Goal: Communication & Community: Answer question/provide support

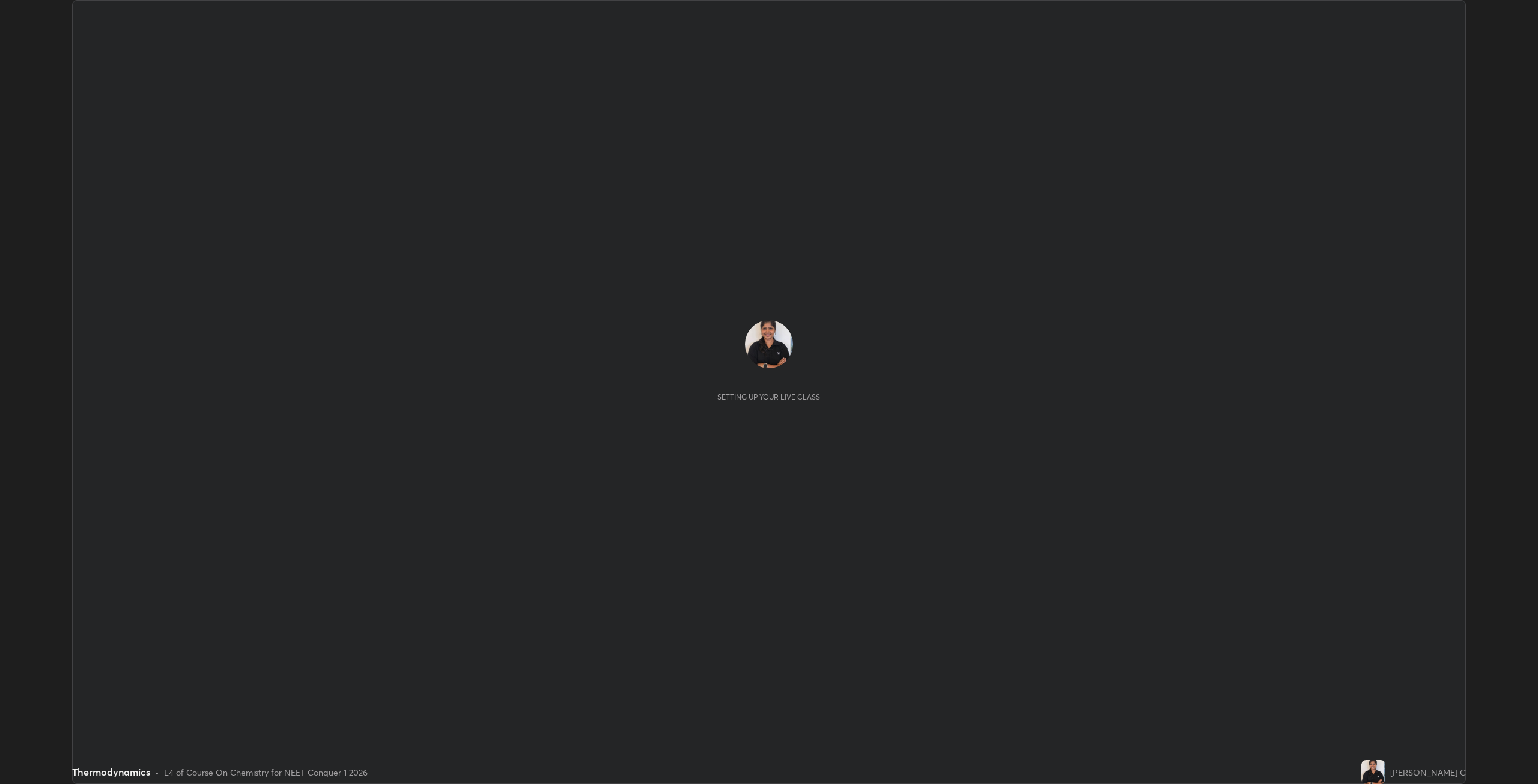
scroll to position [784, 1538]
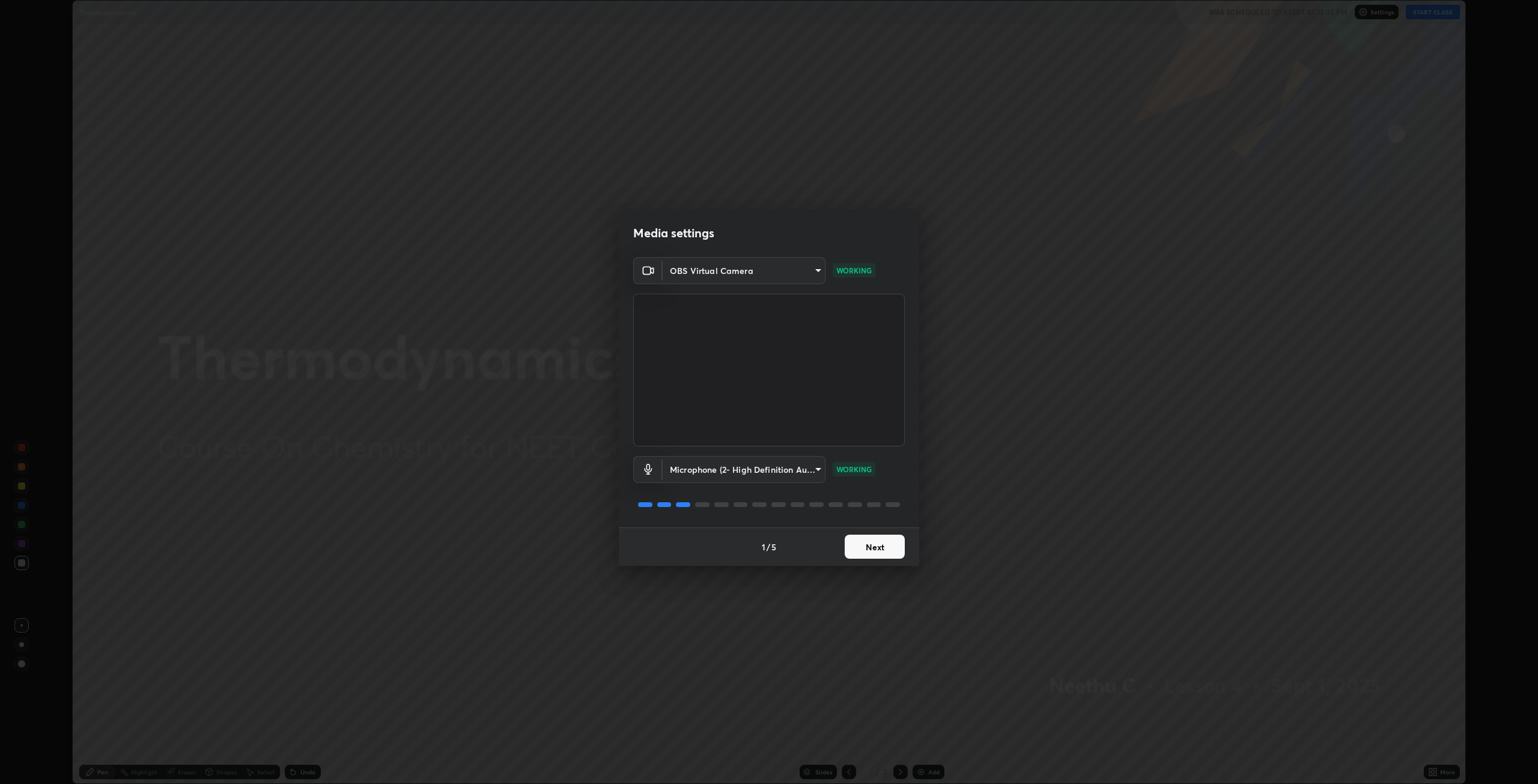
click at [874, 547] on button "Next" at bounding box center [874, 547] width 60 height 24
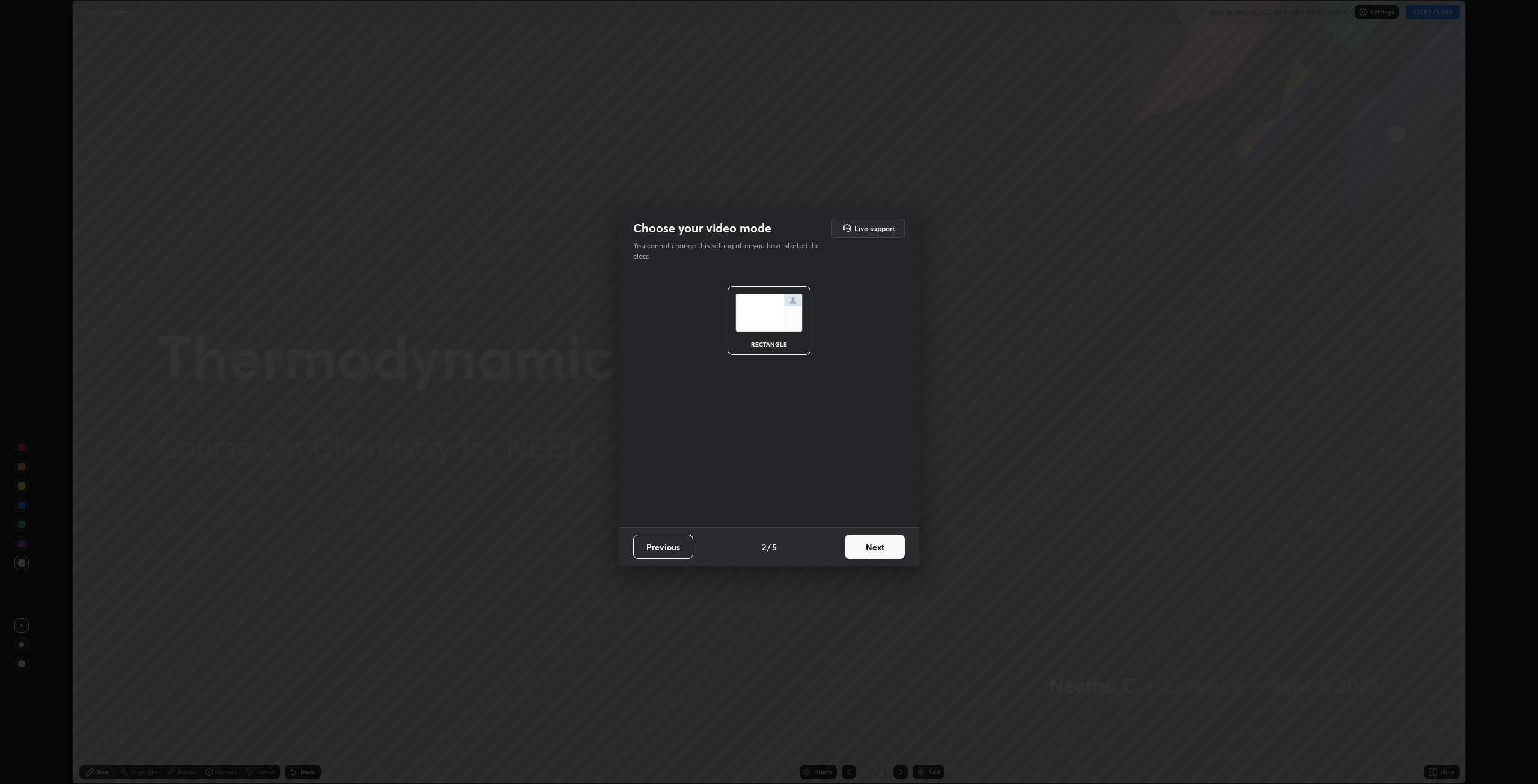
click at [887, 551] on button "Next" at bounding box center [874, 547] width 60 height 24
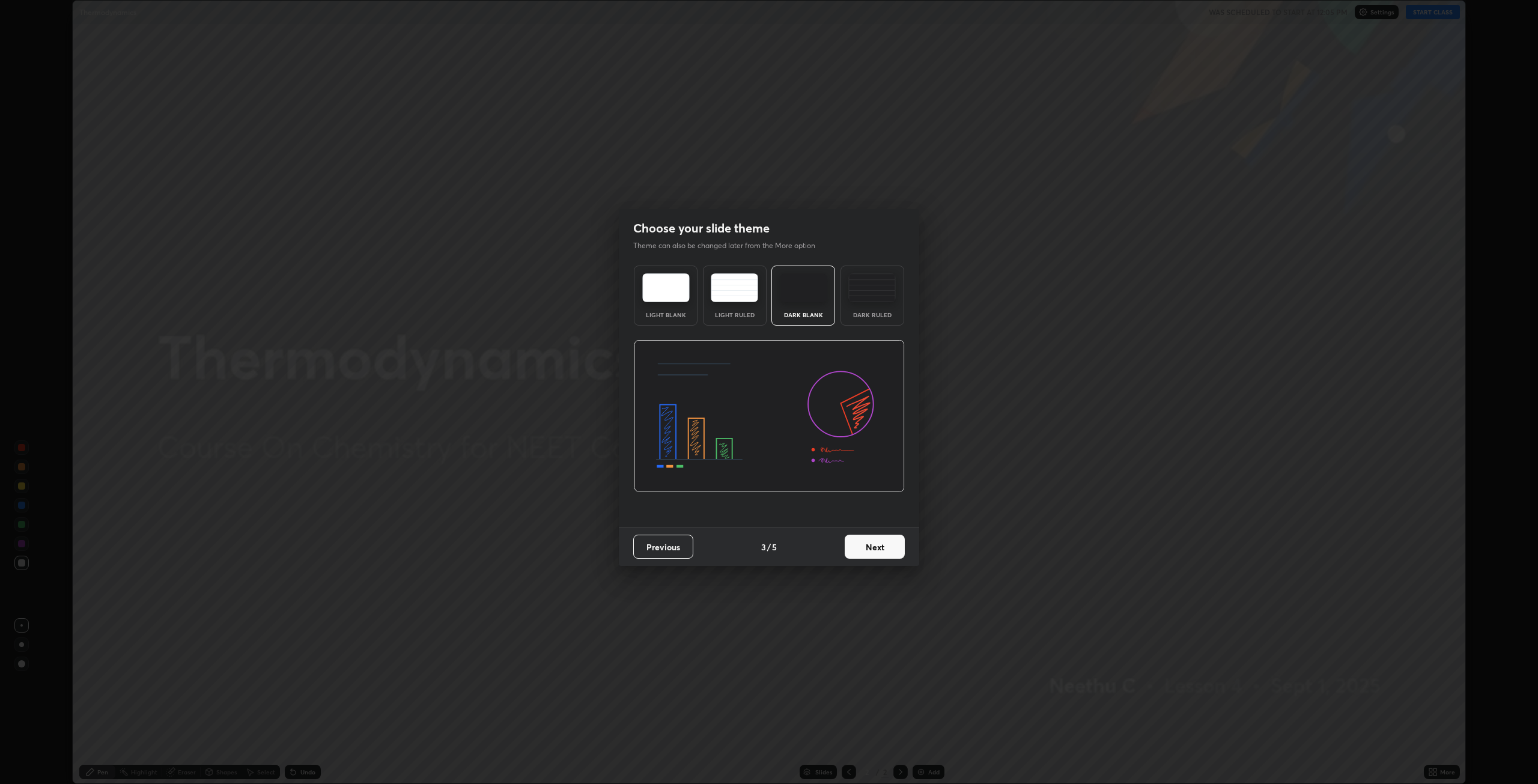
click at [875, 548] on button "Next" at bounding box center [874, 547] width 60 height 24
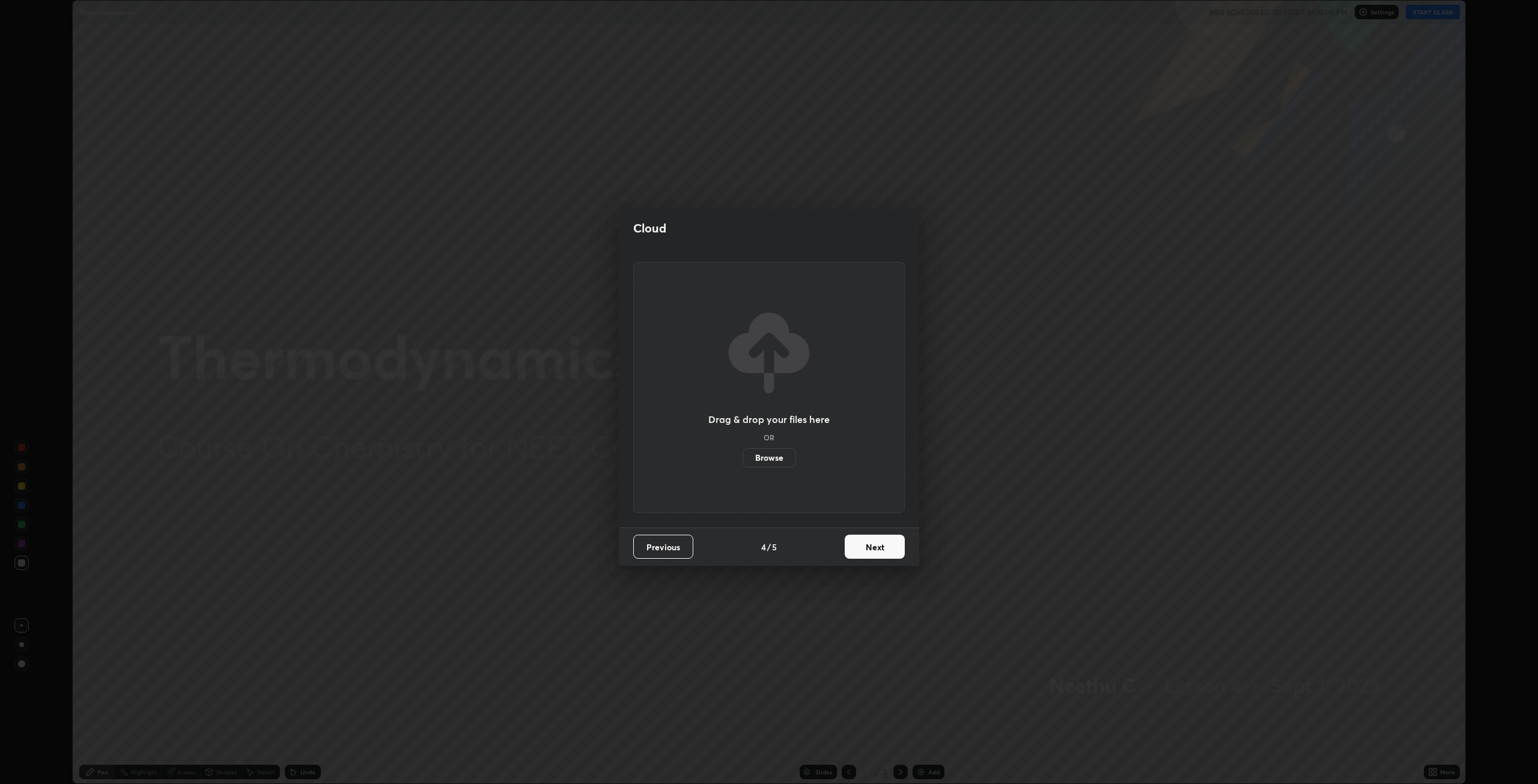
click at [876, 546] on button "Next" at bounding box center [874, 547] width 60 height 24
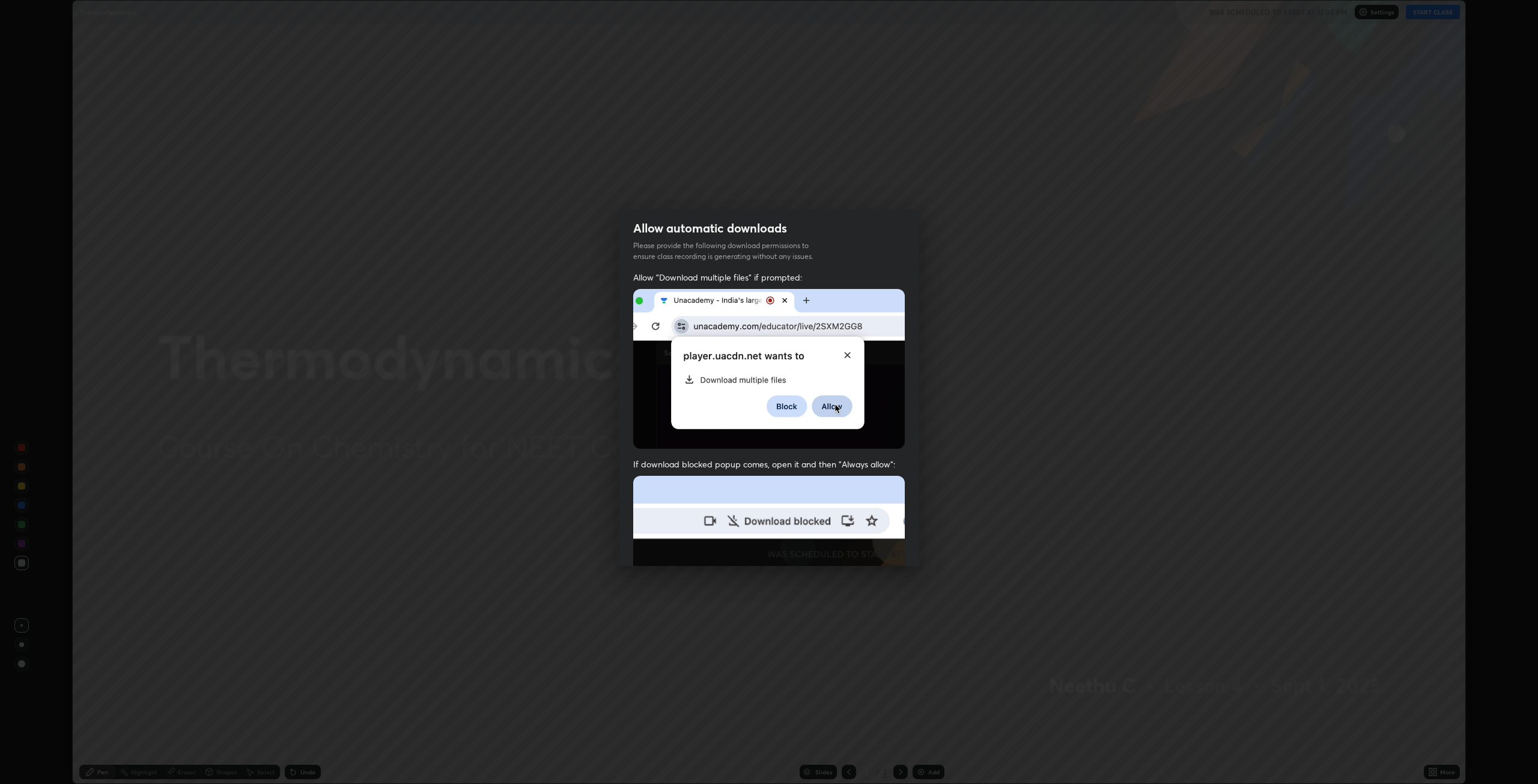
click at [834, 407] on img at bounding box center [769, 368] width 272 height 160
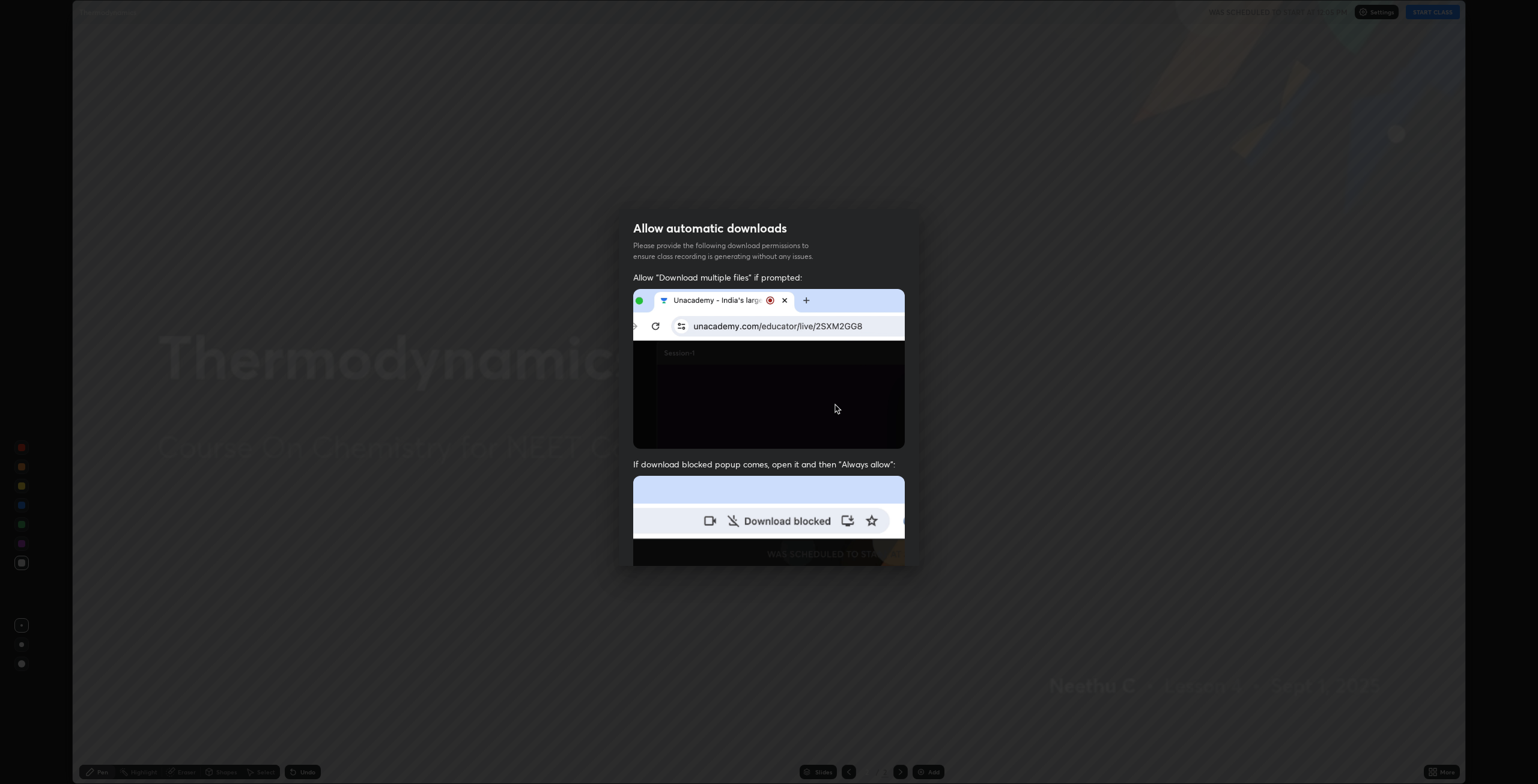
click at [838, 407] on img at bounding box center [769, 368] width 272 height 160
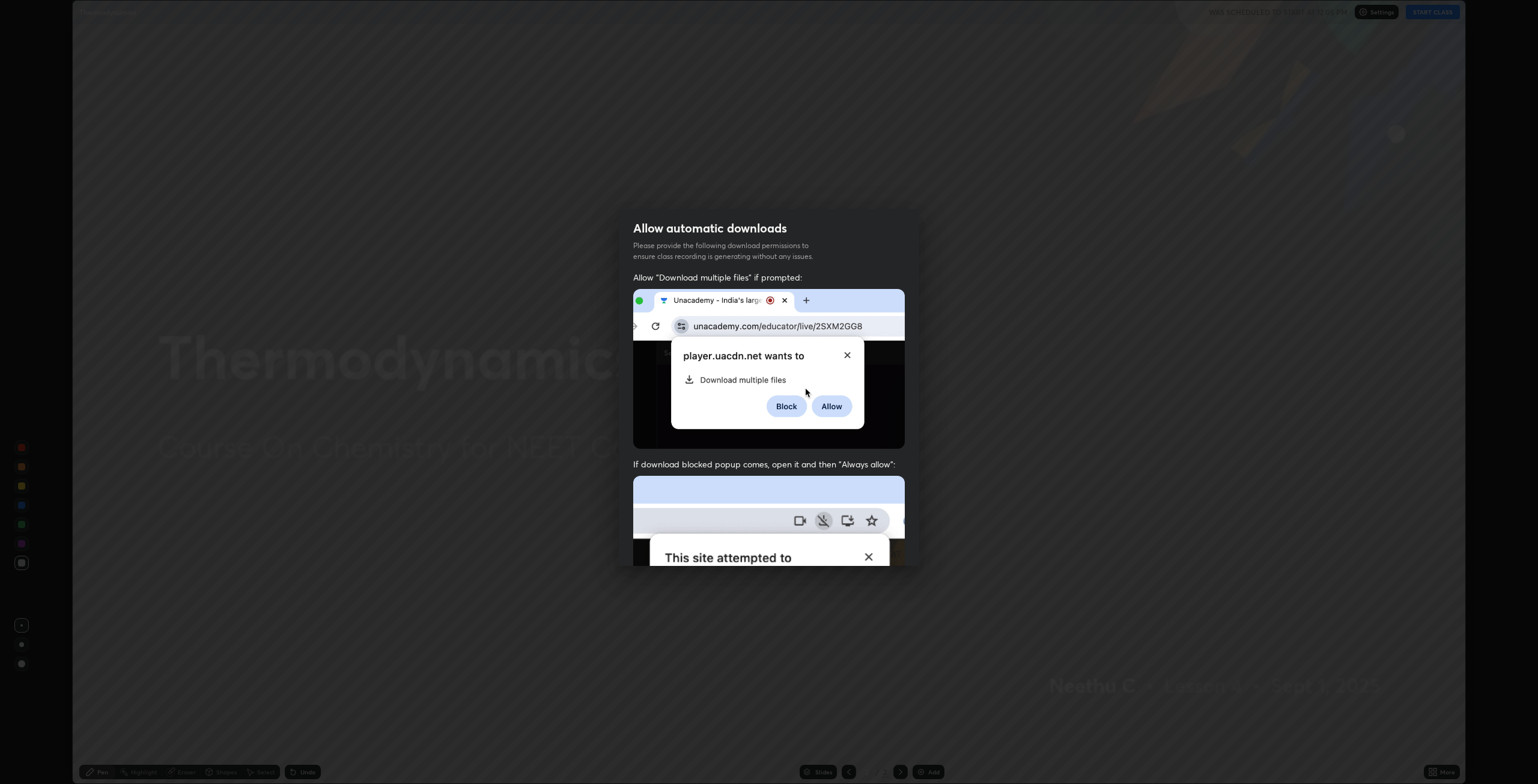
click at [837, 406] on img at bounding box center [769, 368] width 272 height 160
click at [833, 409] on img at bounding box center [769, 368] width 272 height 160
click at [827, 405] on img at bounding box center [769, 368] width 272 height 160
click at [844, 356] on img at bounding box center [769, 368] width 272 height 160
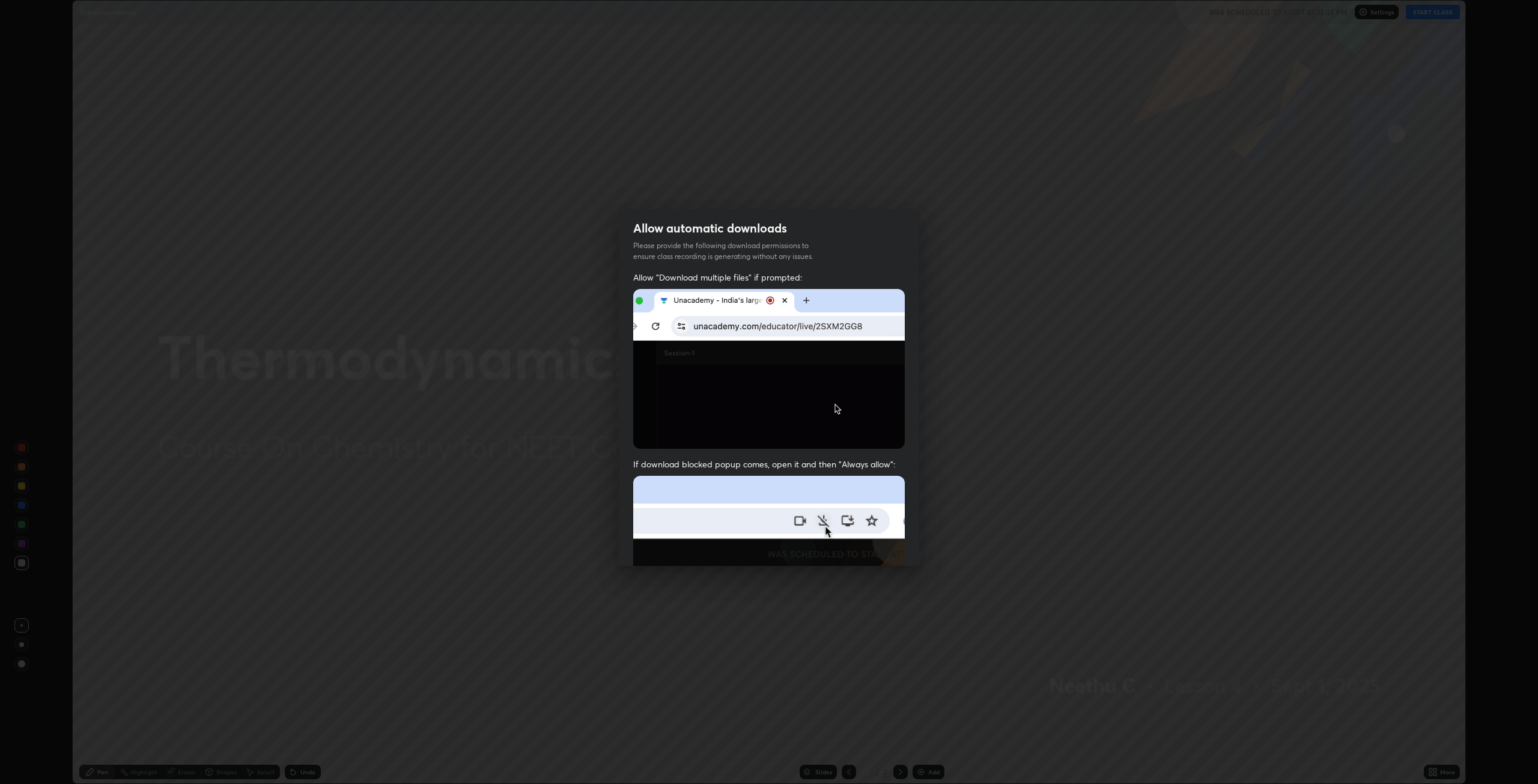
click at [869, 552] on img at bounding box center [769, 607] width 272 height 262
click at [1045, 578] on div "Allow automatic downloads Please provide the following download permissions to …" at bounding box center [769, 392] width 1538 height 784
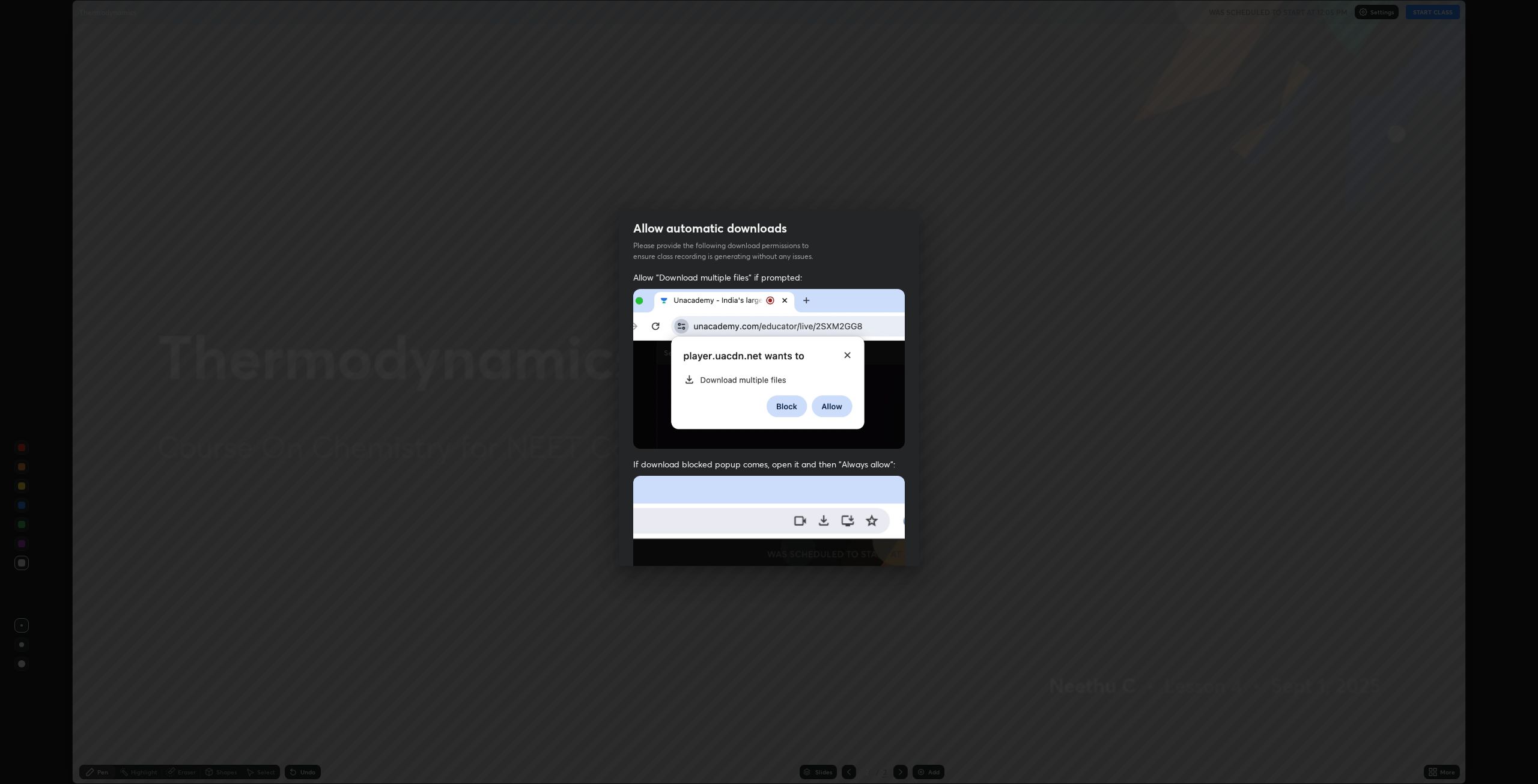
click at [1461, 171] on div "Allow automatic downloads Please provide the following download permissions to …" at bounding box center [769, 392] width 1538 height 784
click at [998, 377] on div "Allow automatic downloads Please provide the following download permissions to …" at bounding box center [769, 392] width 1538 height 784
click at [1308, 43] on div "Allow automatic downloads Please provide the following download permissions to …" at bounding box center [769, 392] width 1538 height 784
click at [380, 480] on div "Allow automatic downloads Please provide the following download permissions to …" at bounding box center [769, 392] width 1538 height 784
click at [1194, 280] on div "Allow automatic downloads Please provide the following download permissions to …" at bounding box center [769, 392] width 1538 height 784
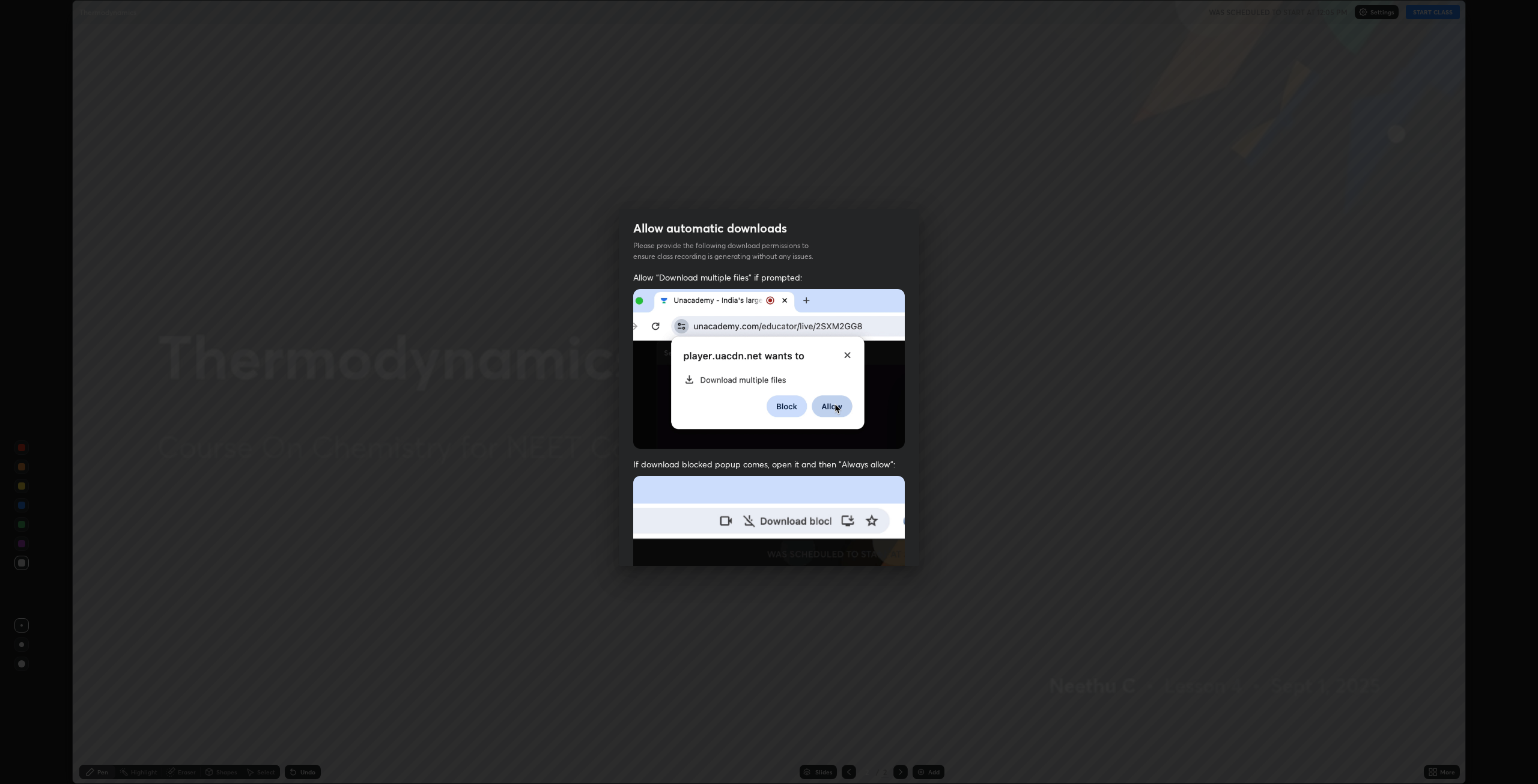
click at [969, 447] on div "Allow automatic downloads Please provide the following download permissions to …" at bounding box center [769, 392] width 1538 height 784
click at [960, 490] on div "Allow automatic downloads Please provide the following download permissions to …" at bounding box center [769, 392] width 1538 height 784
click at [1232, 205] on div "Allow automatic downloads Please provide the following download permissions to …" at bounding box center [769, 392] width 1538 height 784
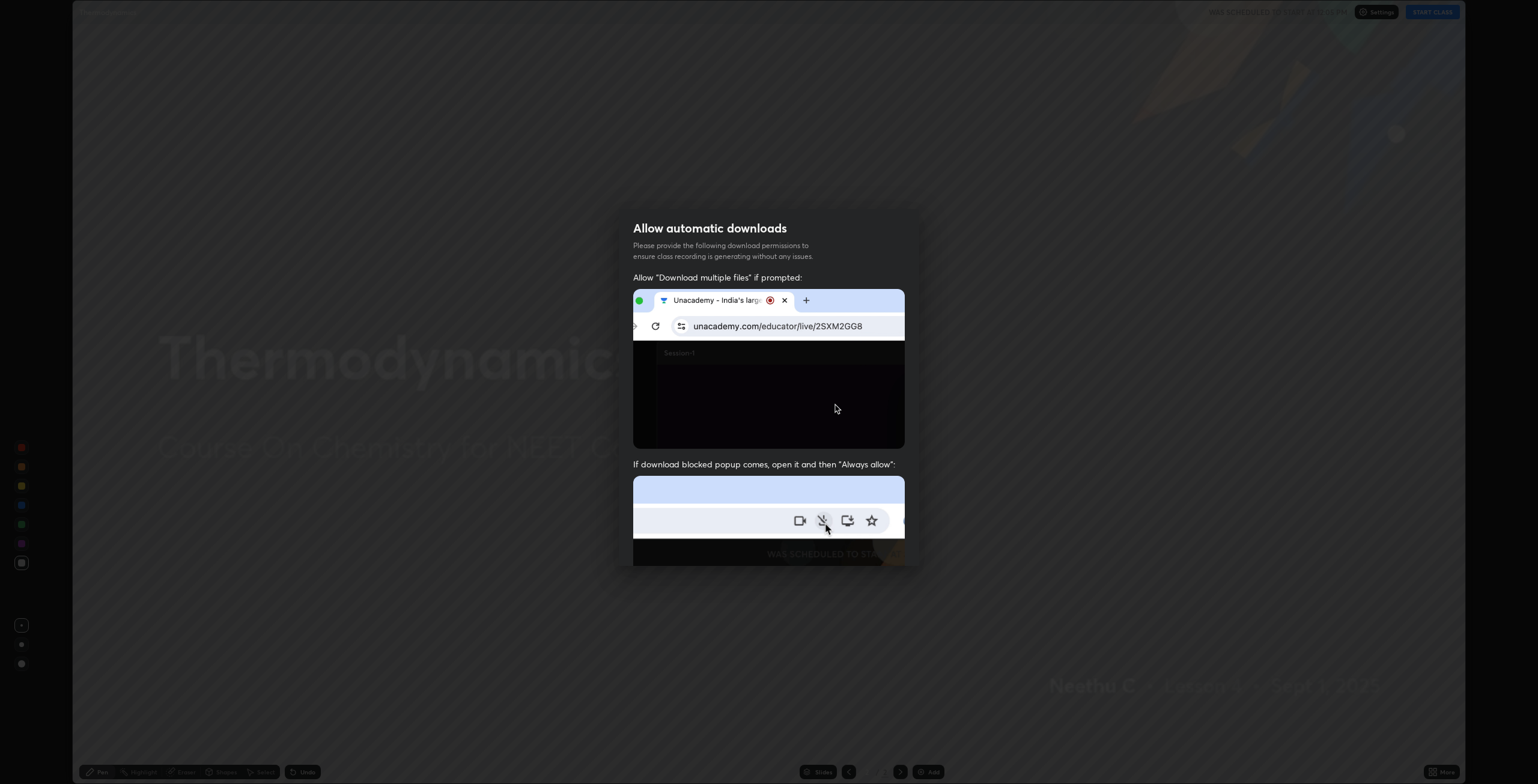
click at [1108, 707] on div "Allow automatic downloads Please provide the following download permissions to …" at bounding box center [769, 392] width 1538 height 784
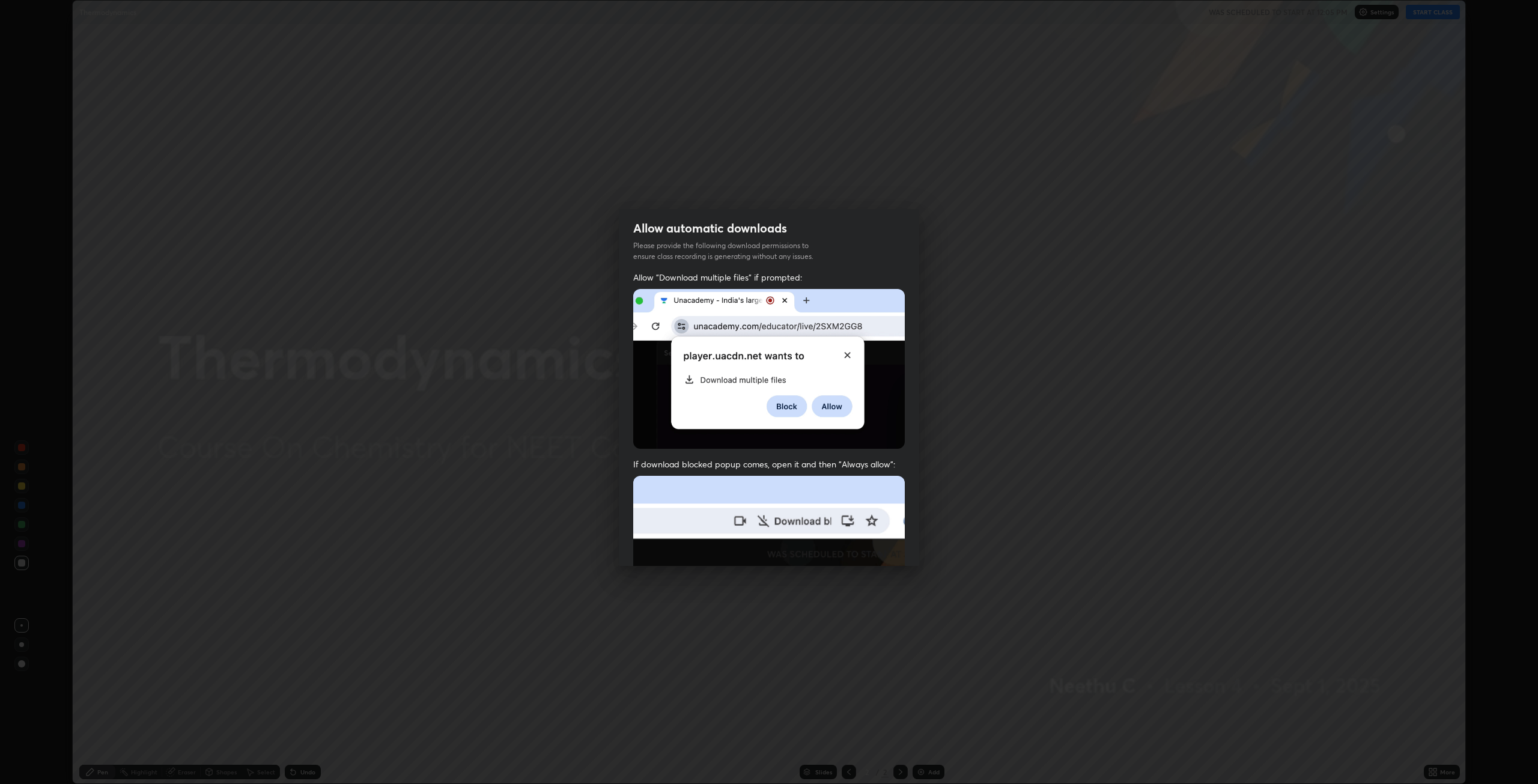
click at [869, 552] on img at bounding box center [769, 607] width 272 height 262
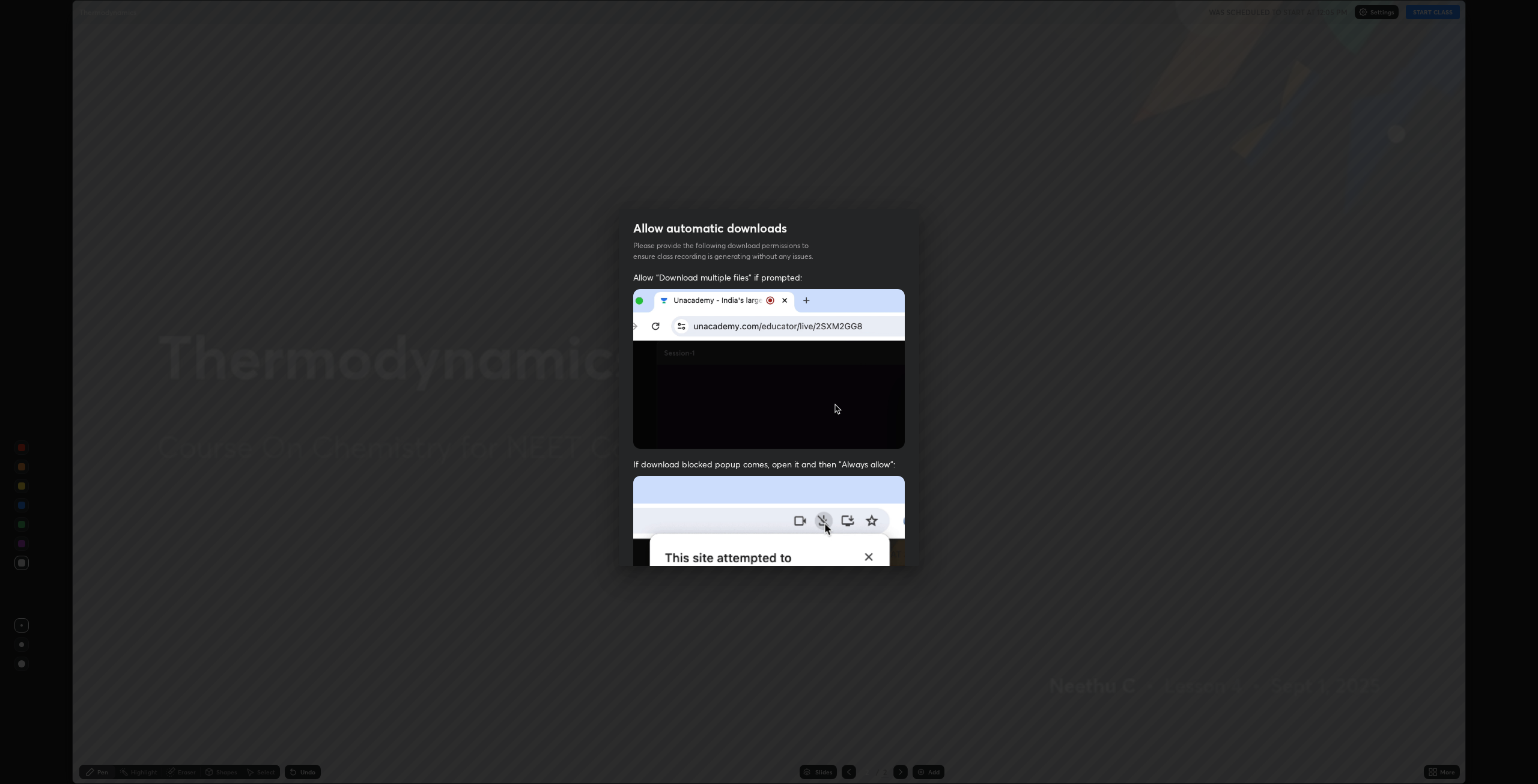
click at [849, 605] on div "Allow automatic downloads Please provide the following download permissions to …" at bounding box center [769, 392] width 1538 height 784
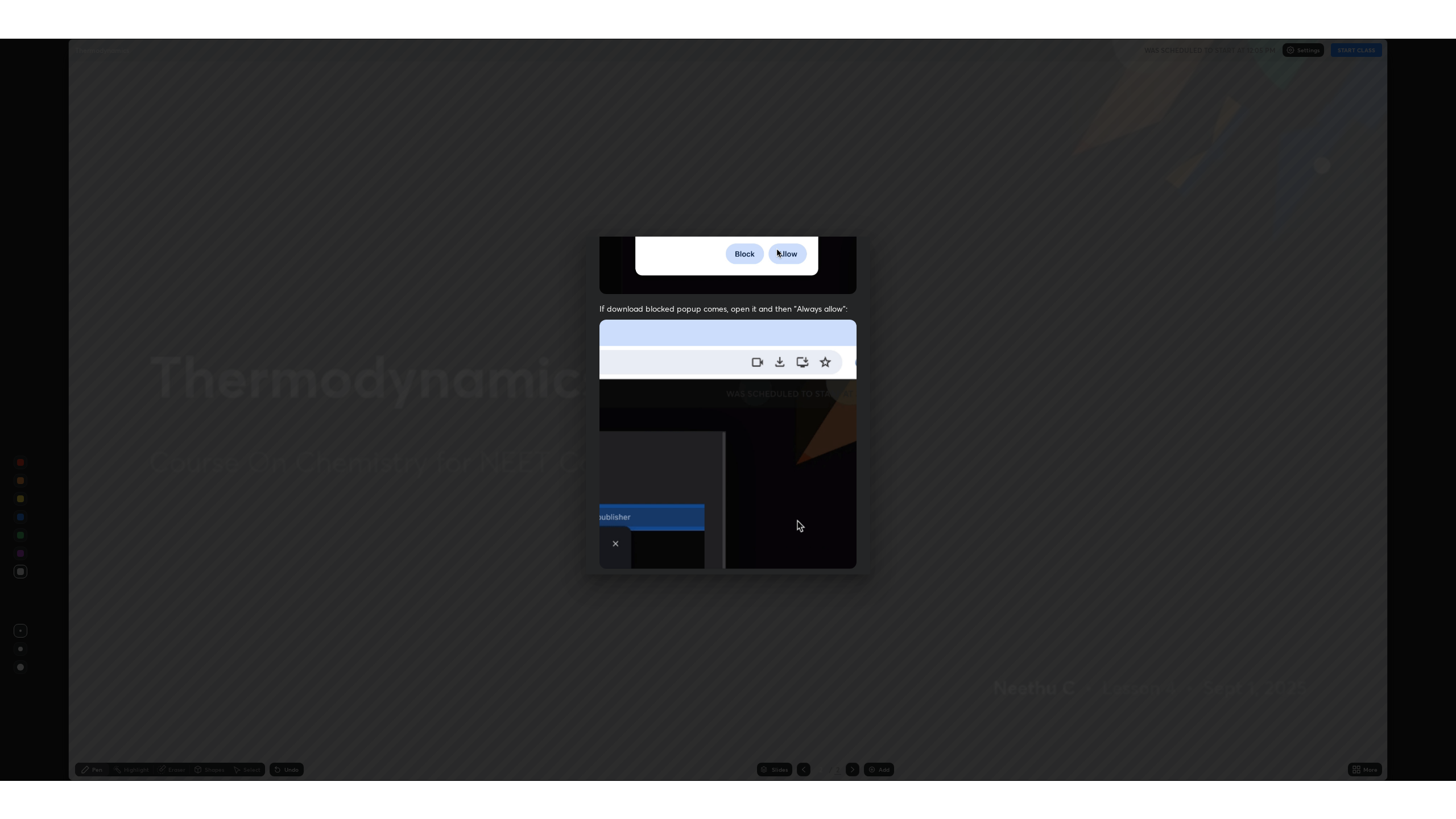
scroll to position [231, 0]
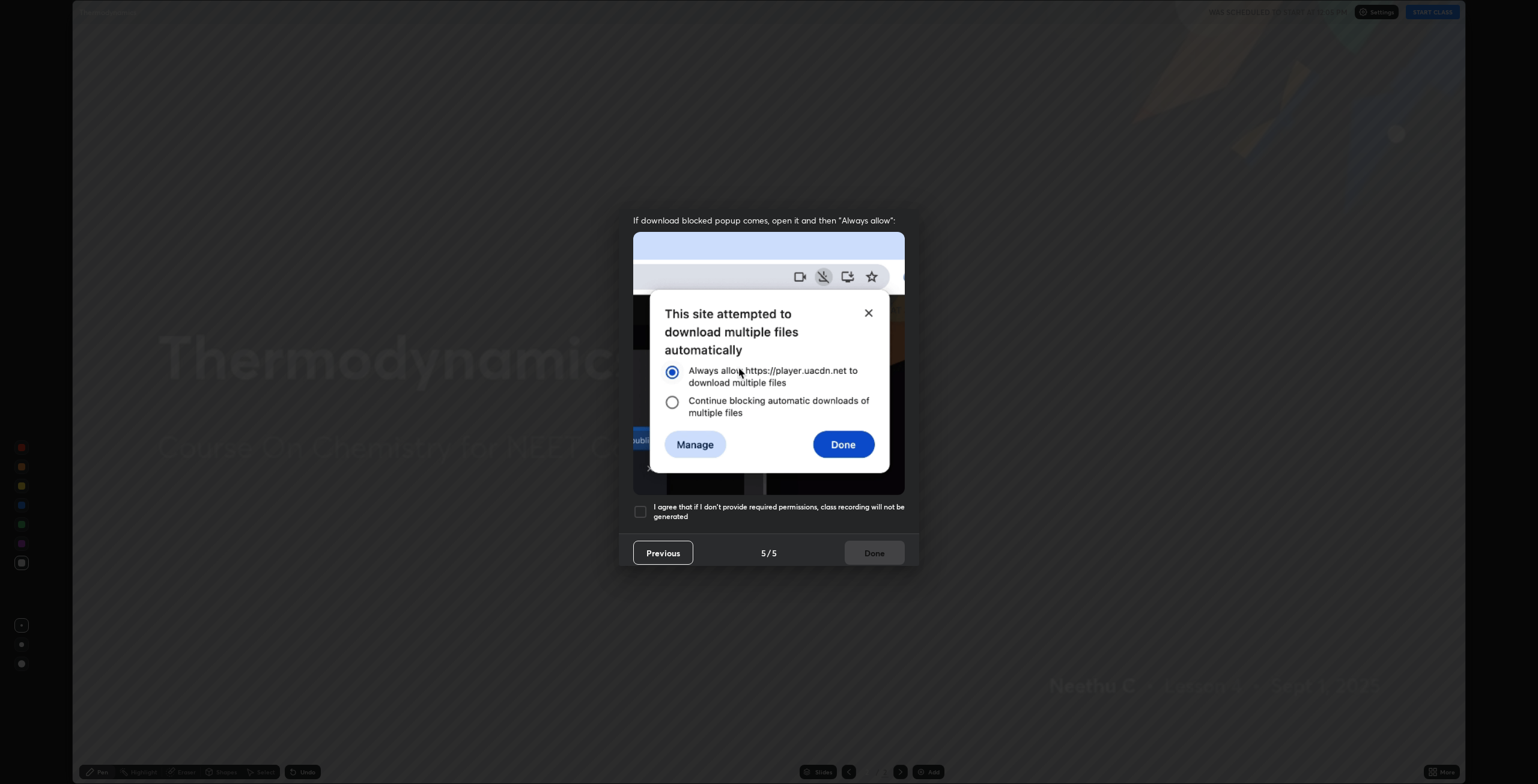
click at [638, 505] on div at bounding box center [640, 511] width 14 height 14
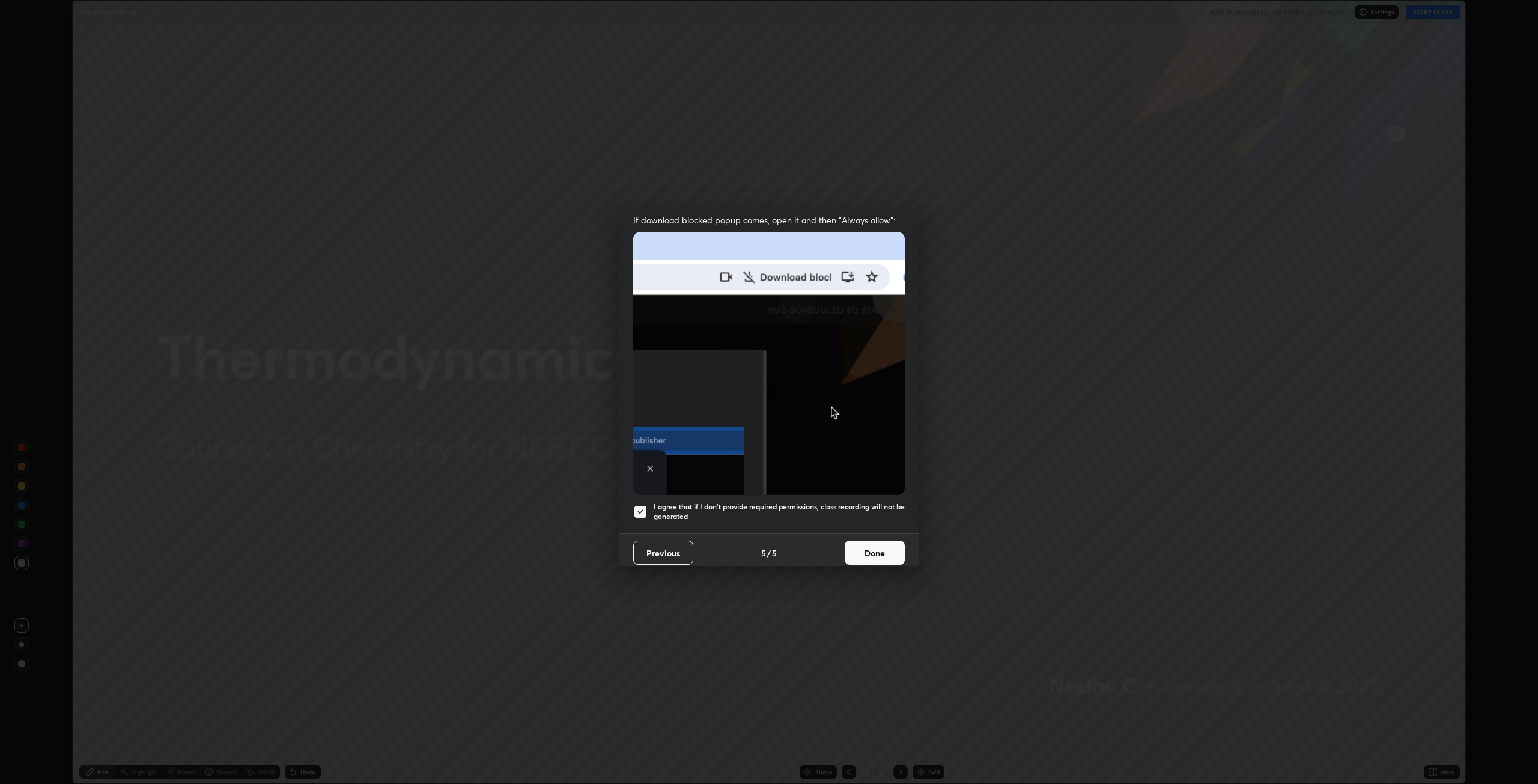
click at [868, 543] on button "Done" at bounding box center [874, 553] width 60 height 24
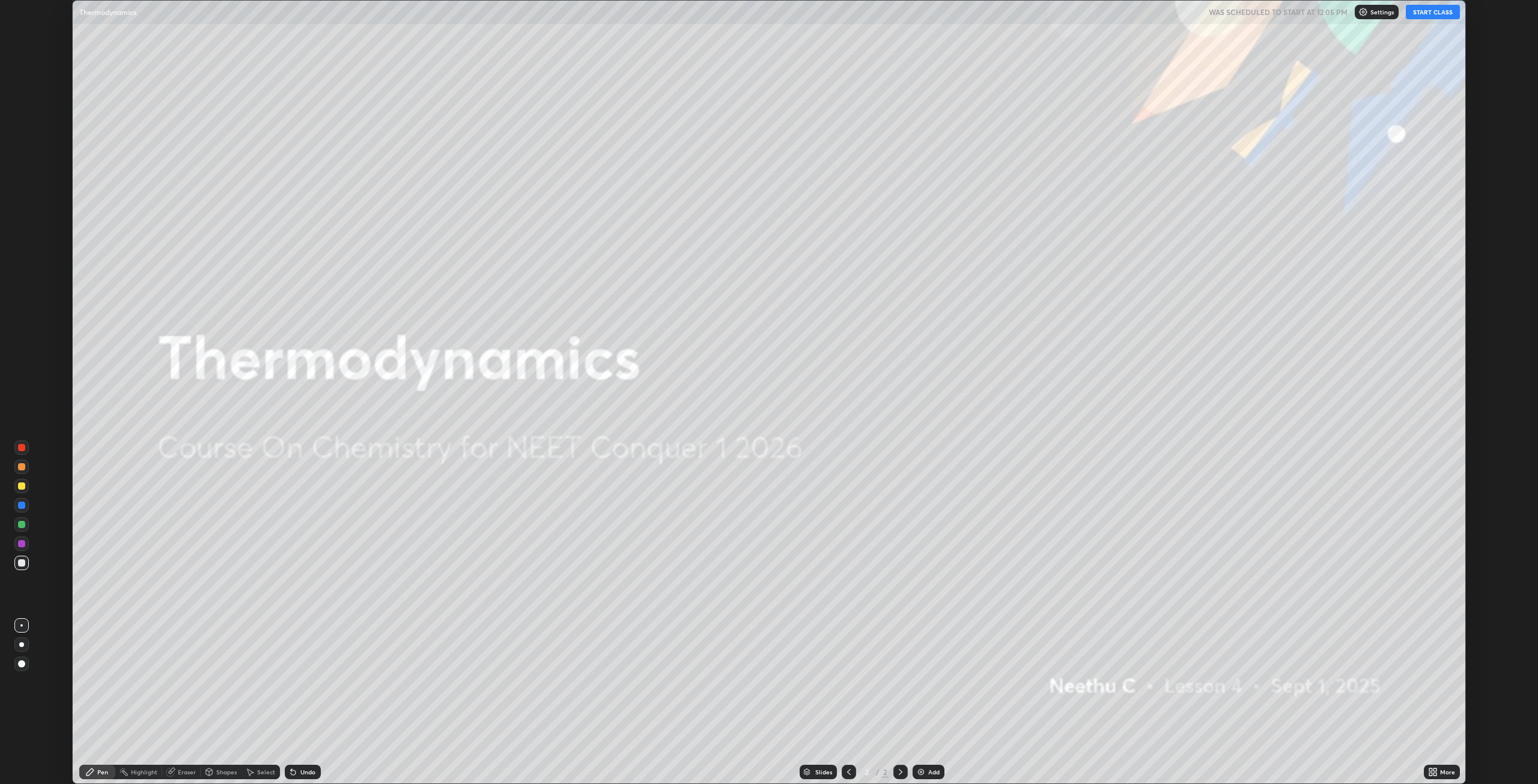
click at [1436, 15] on button "START CLASS" at bounding box center [1433, 11] width 54 height 14
click at [900, 774] on icon at bounding box center [901, 772] width 9 height 9
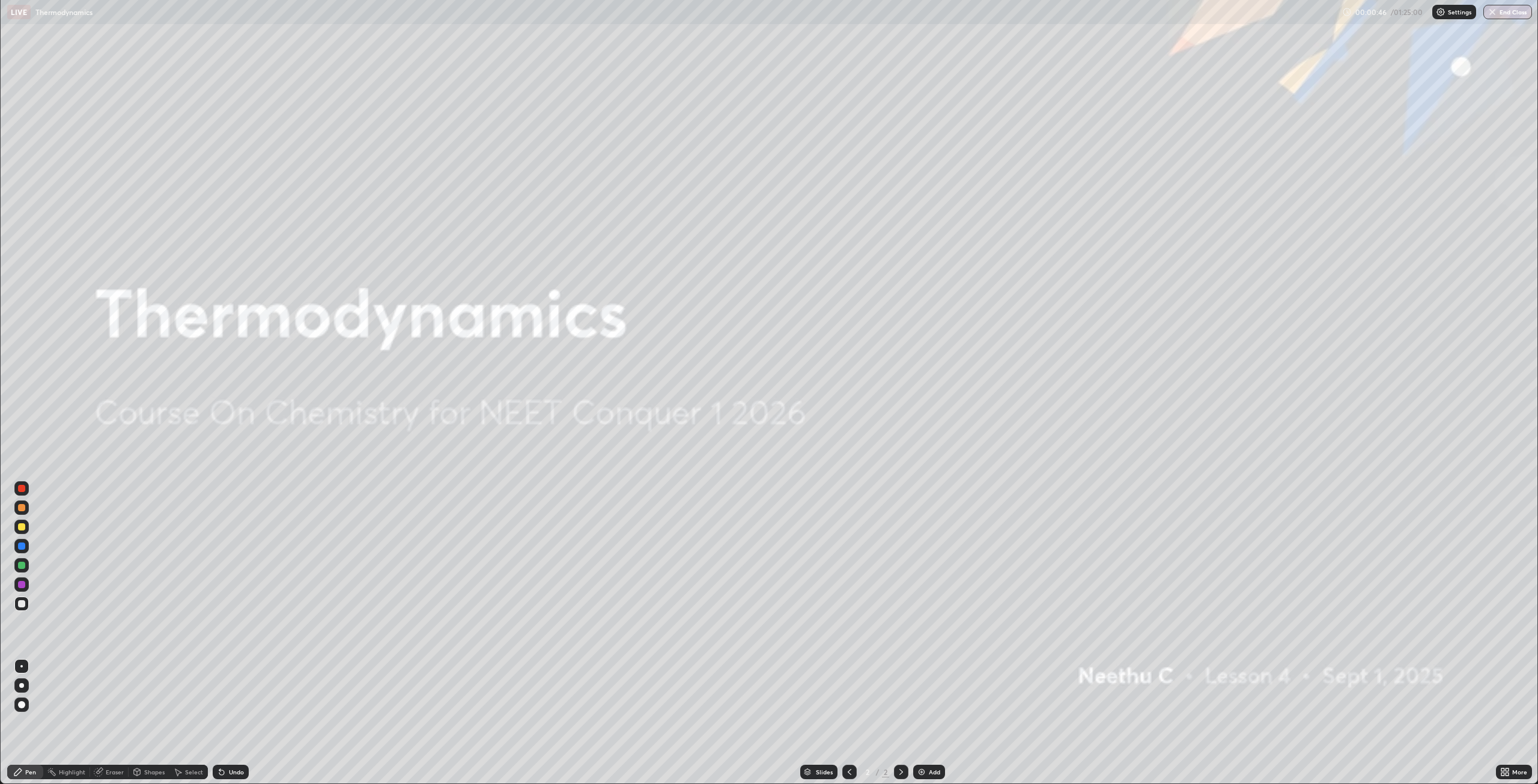
scroll to position [865, 1538]
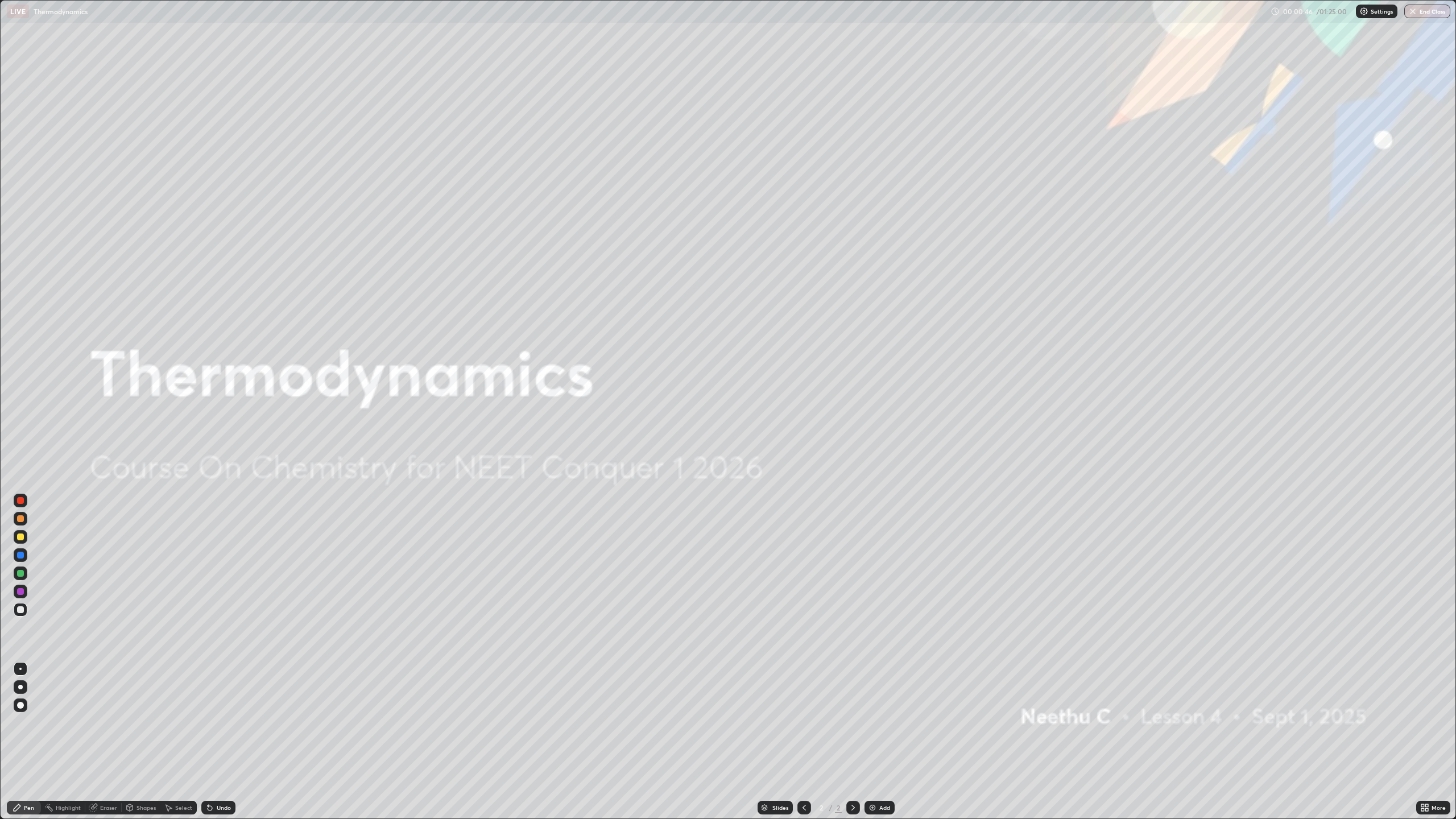
click at [880, 742] on div "Add" at bounding box center [885, 807] width 11 height 5
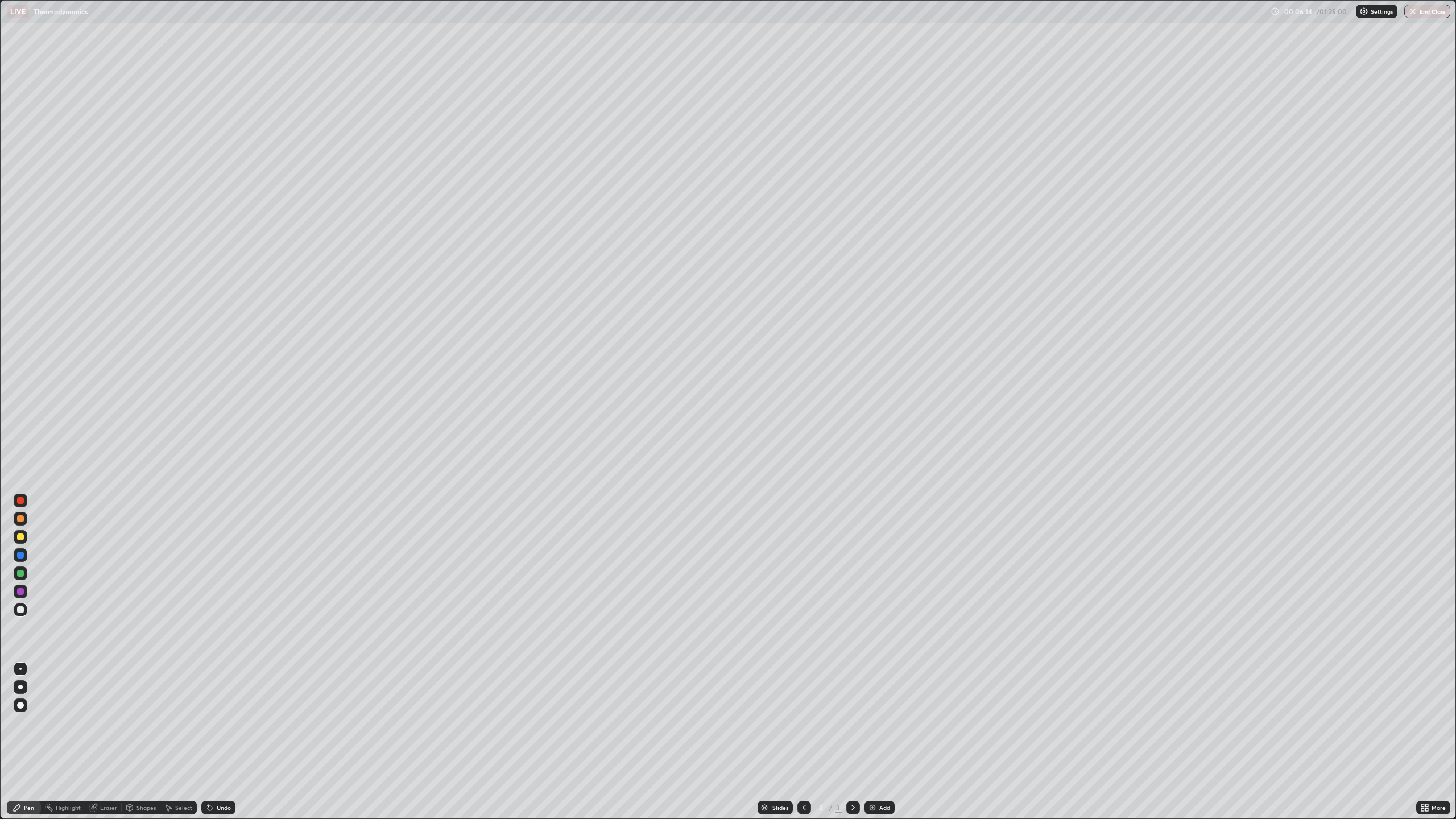
click at [107, 742] on div "Eraser" at bounding box center [108, 807] width 17 height 5
click at [28, 742] on div "Pen" at bounding box center [29, 807] width 11 height 5
click at [102, 742] on div "Eraser" at bounding box center [108, 807] width 17 height 5
click at [25, 742] on div "Pen" at bounding box center [29, 807] width 11 height 5
click at [66, 742] on div "Highlight" at bounding box center [68, 807] width 25 height 5
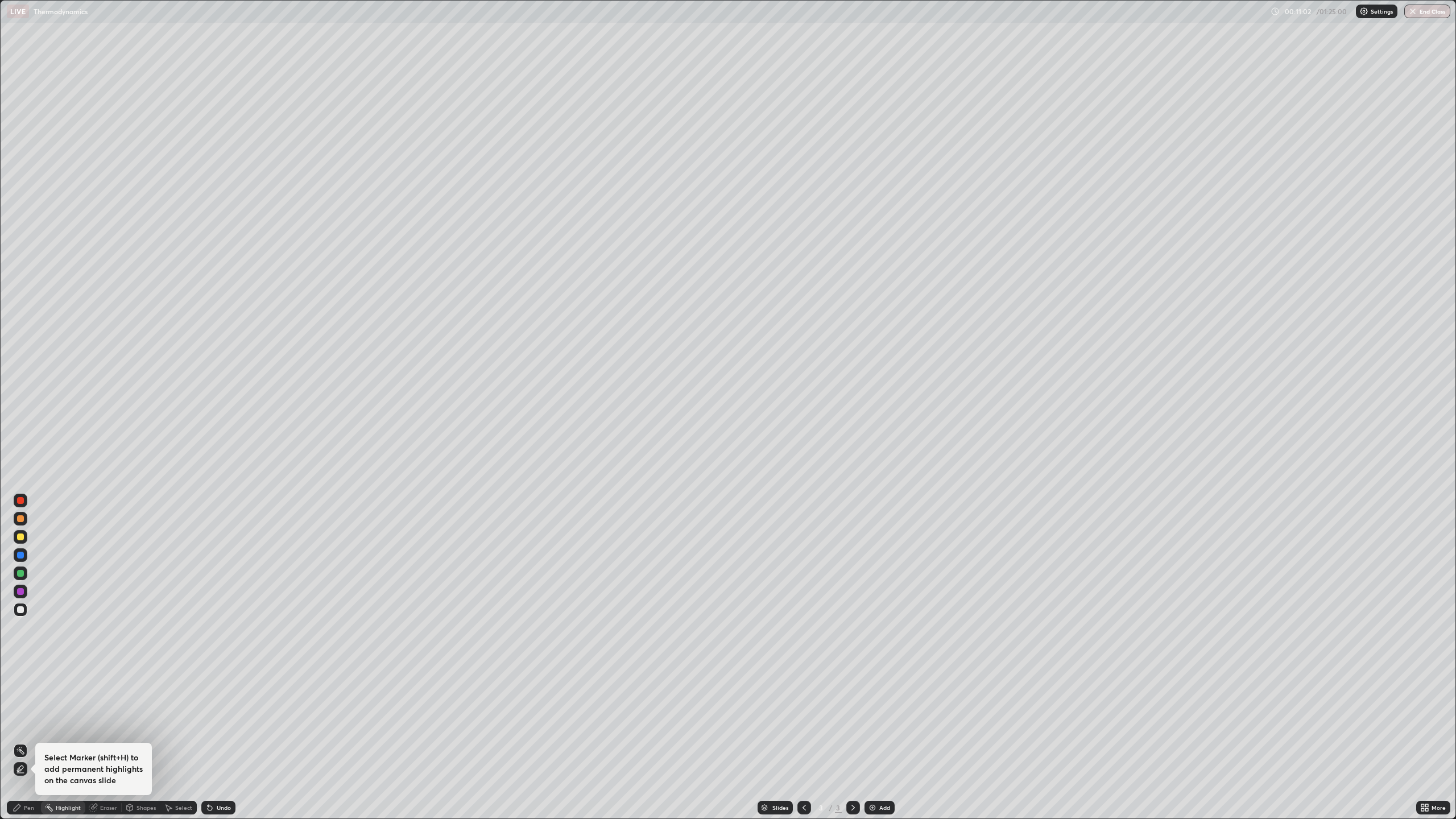
click at [103, 742] on div "Eraser" at bounding box center [103, 807] width 36 height 13
click at [20, 742] on icon at bounding box center [17, 807] width 9 height 9
click at [885, 742] on div "Add" at bounding box center [885, 807] width 11 height 5
click at [102, 742] on div "Eraser" at bounding box center [103, 807] width 36 height 13
click at [28, 742] on div "Pen" at bounding box center [29, 807] width 11 height 5
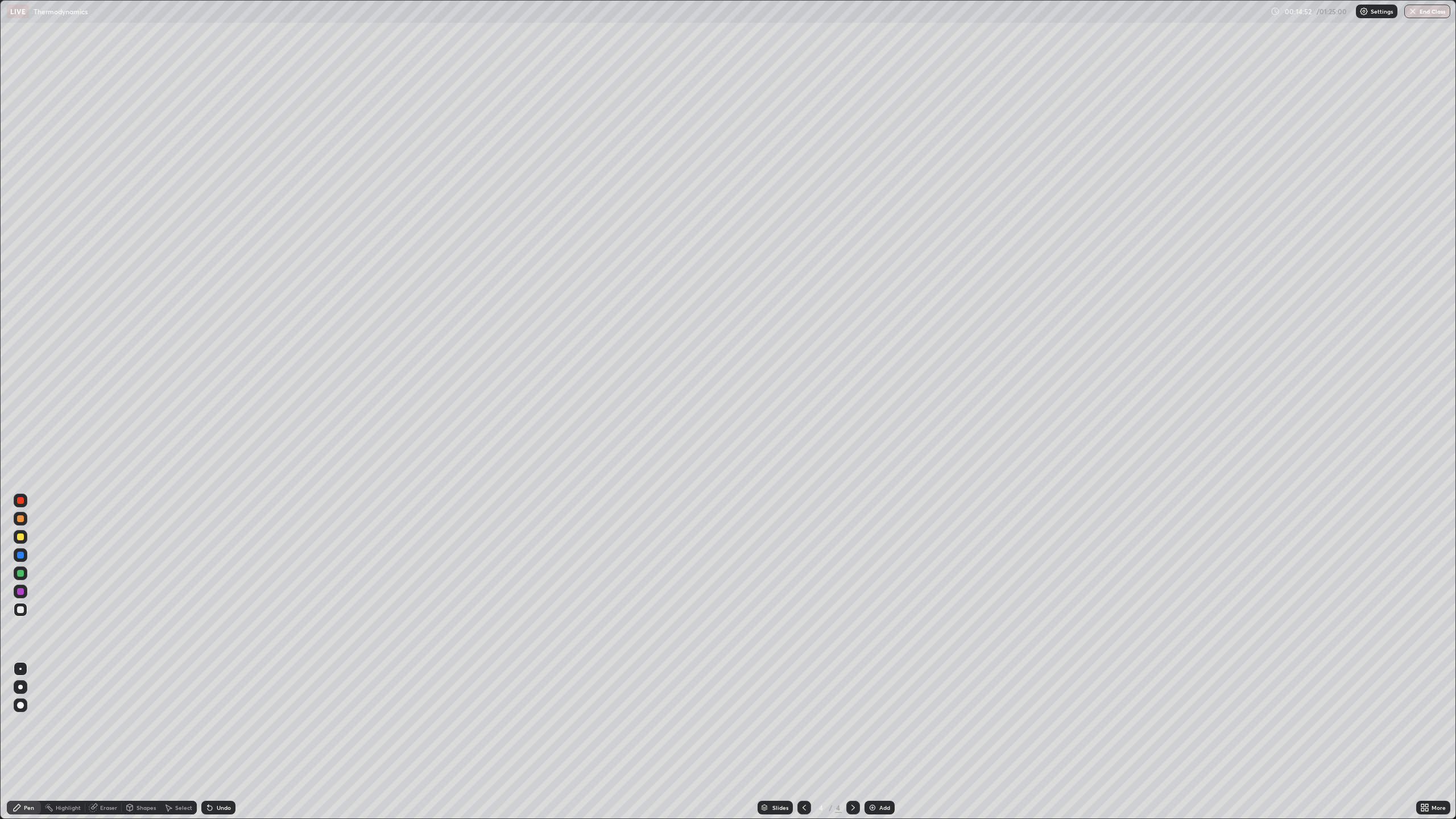
click at [106, 742] on div "Eraser" at bounding box center [103, 807] width 36 height 13
click at [107, 742] on div "Eraser" at bounding box center [108, 807] width 17 height 5
click at [28, 742] on div "Pen" at bounding box center [29, 807] width 11 height 5
click at [806, 742] on div at bounding box center [804, 807] width 13 height 13
click at [852, 742] on icon at bounding box center [853, 807] width 9 height 9
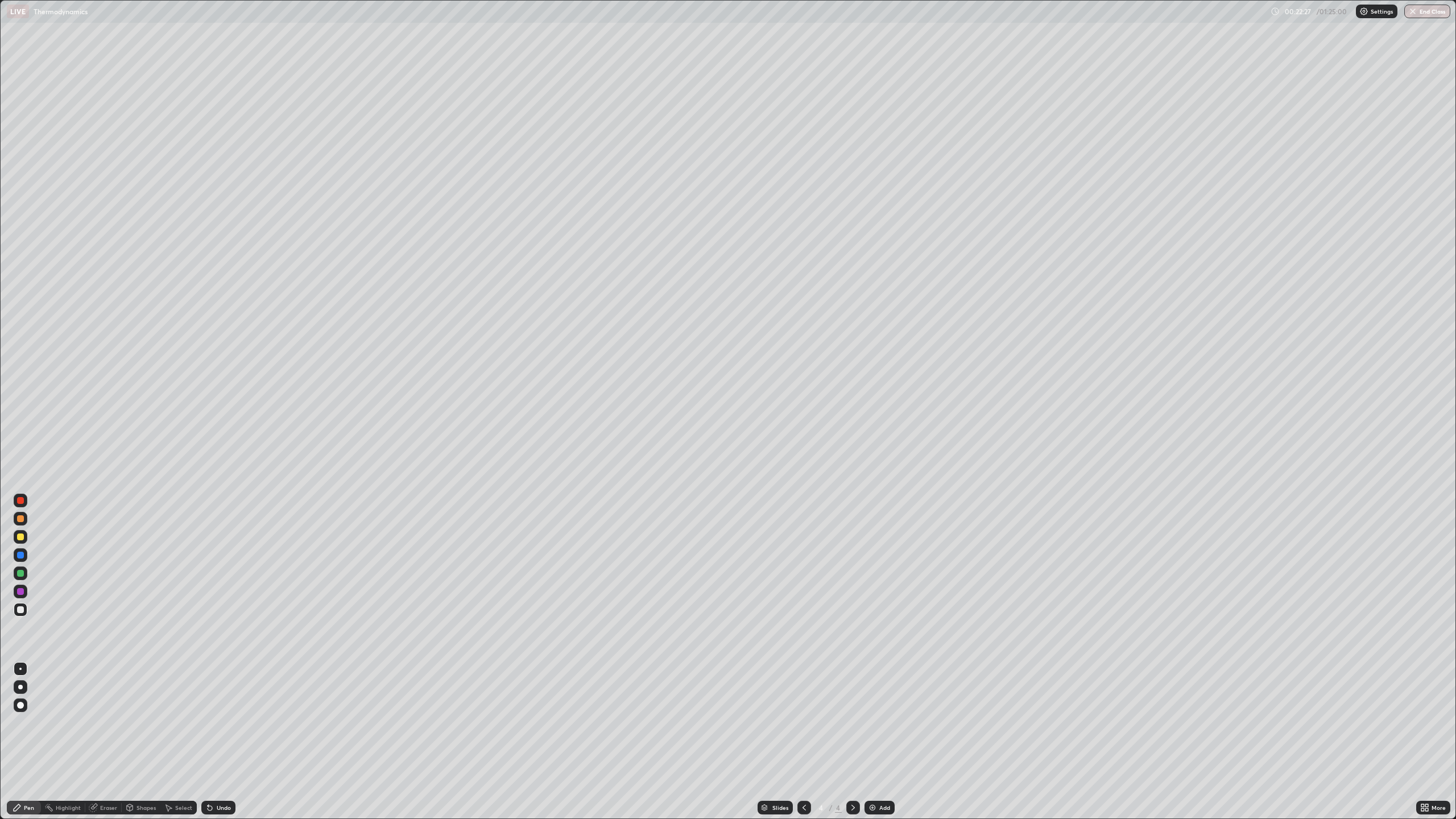
click at [98, 742] on div "Eraser" at bounding box center [103, 807] width 36 height 13
click at [28, 742] on div "Pen" at bounding box center [29, 807] width 11 height 5
click at [879, 742] on div "Add" at bounding box center [885, 807] width 11 height 5
click at [112, 742] on div "Eraser" at bounding box center [103, 807] width 36 height 13
click at [211, 742] on icon at bounding box center [209, 807] width 9 height 9
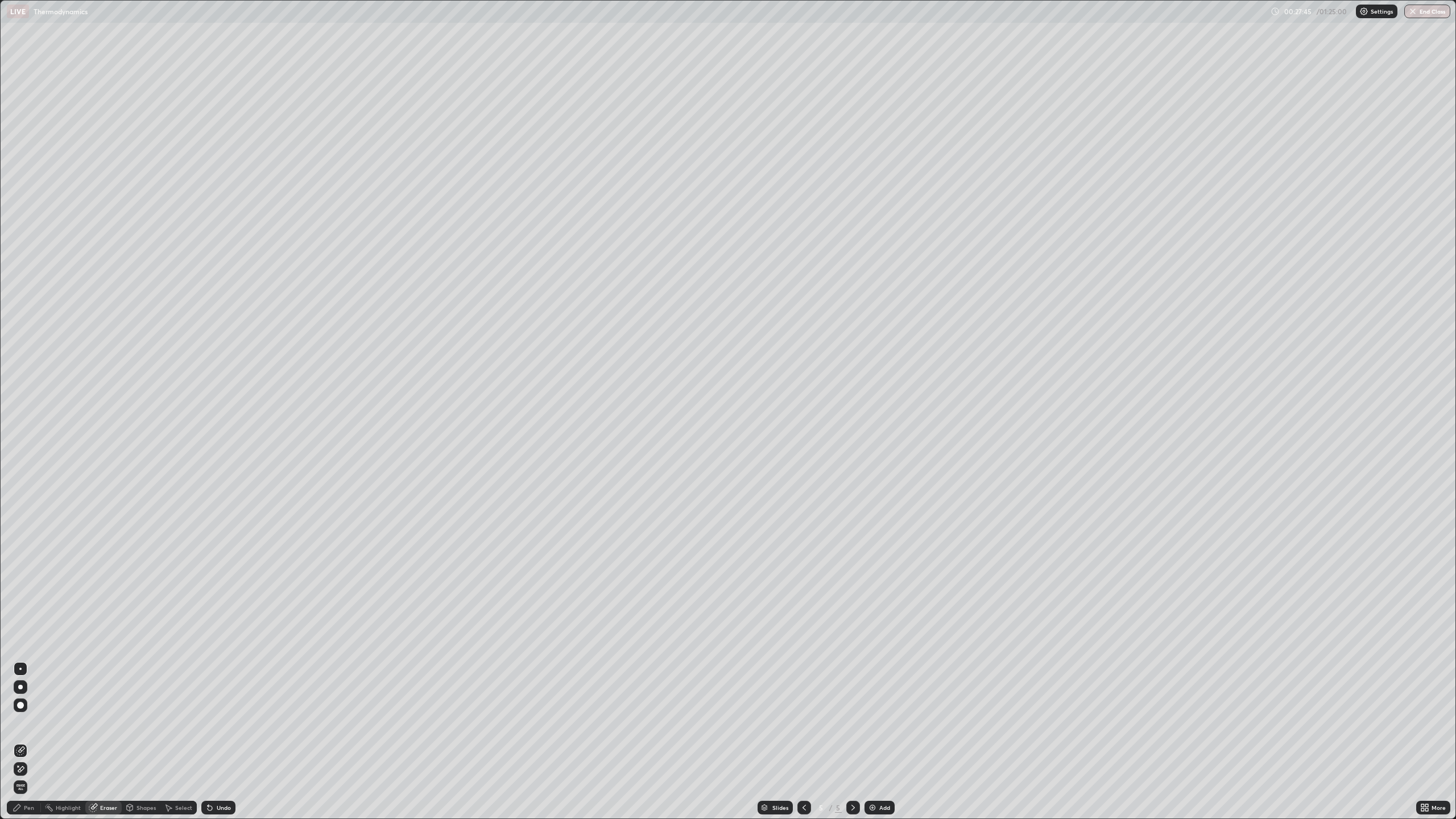
click at [33, 742] on div "Pen" at bounding box center [29, 807] width 11 height 5
click at [878, 742] on div "Add" at bounding box center [879, 807] width 30 height 13
click at [107, 742] on div "Eraser" at bounding box center [103, 807] width 36 height 13
click at [26, 742] on div "Pen" at bounding box center [29, 807] width 11 height 5
click at [100, 742] on div "Eraser" at bounding box center [108, 807] width 17 height 5
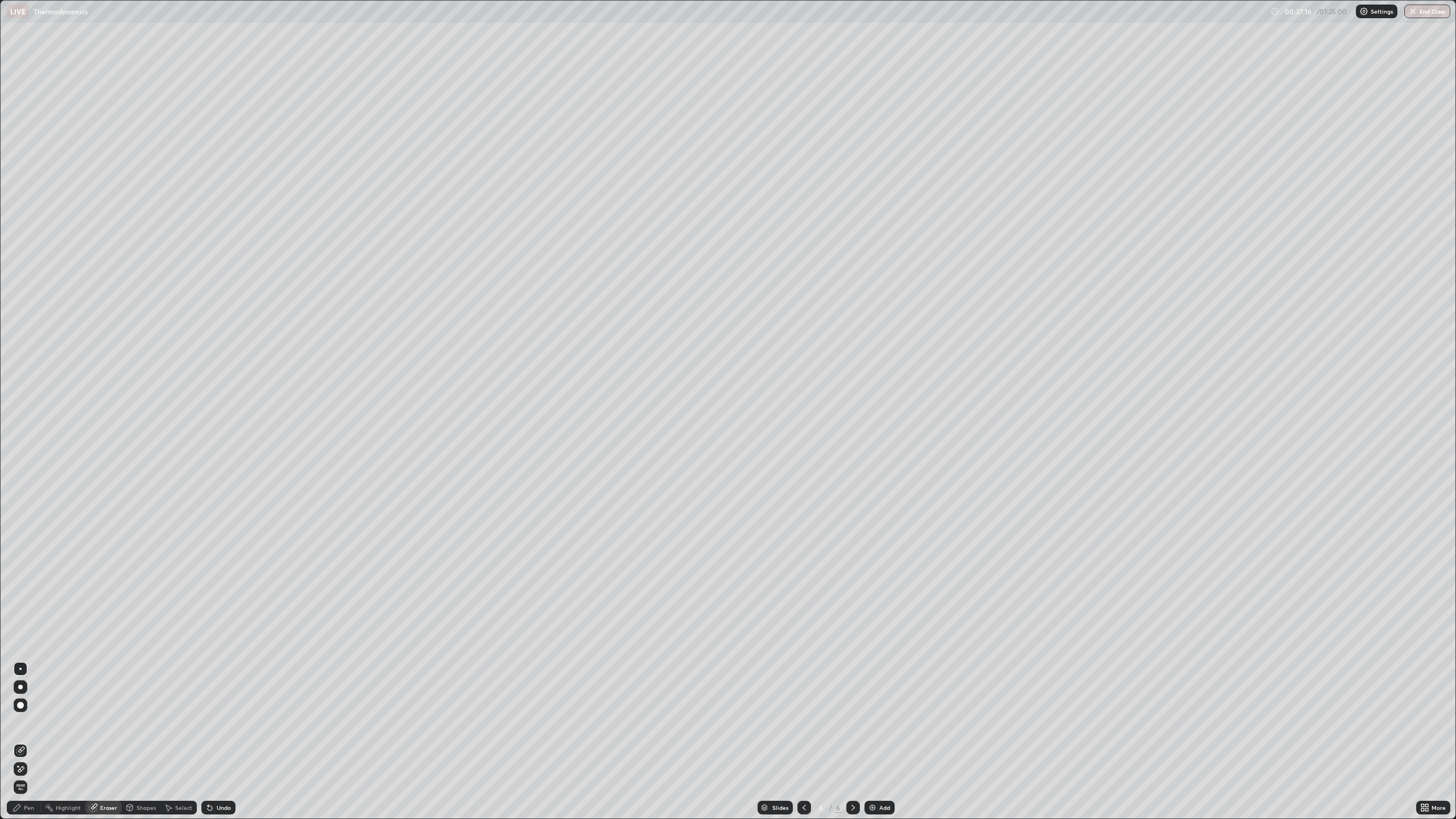
click at [25, 705] on div at bounding box center [20, 705] width 13 height 13
click at [20, 742] on icon at bounding box center [17, 807] width 9 height 9
click at [96, 742] on icon at bounding box center [94, 807] width 6 height 5
click at [28, 742] on div "Pen" at bounding box center [29, 807] width 11 height 5
click at [217, 742] on div "Undo" at bounding box center [224, 807] width 14 height 5
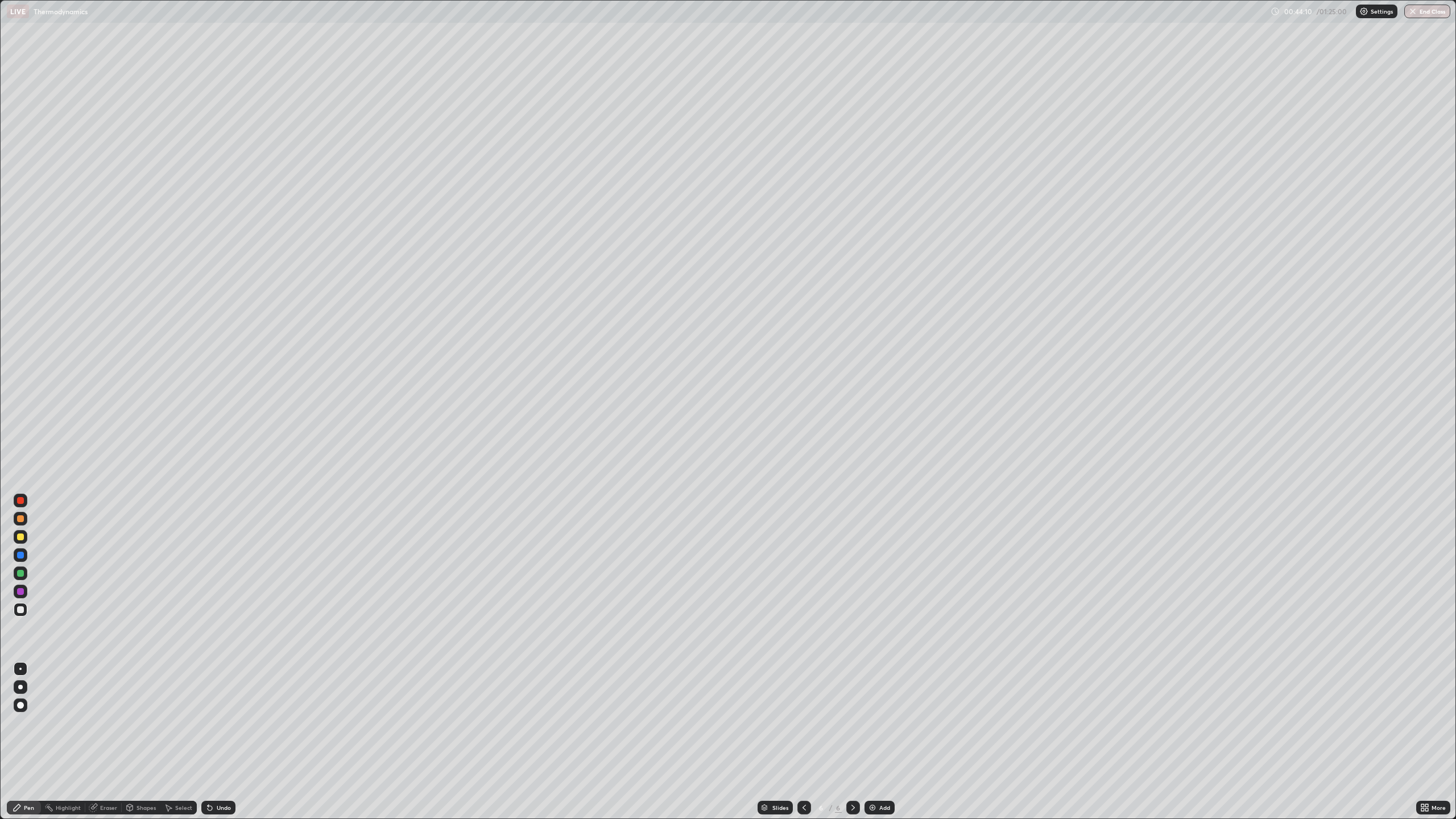
click at [216, 742] on div "Undo" at bounding box center [224, 807] width 14 height 5
click at [223, 742] on div "Undo" at bounding box center [218, 807] width 34 height 13
click at [216, 742] on div "Undo" at bounding box center [218, 807] width 34 height 13
click at [211, 742] on icon at bounding box center [209, 807] width 9 height 9
click at [215, 742] on div "Undo" at bounding box center [218, 807] width 34 height 13
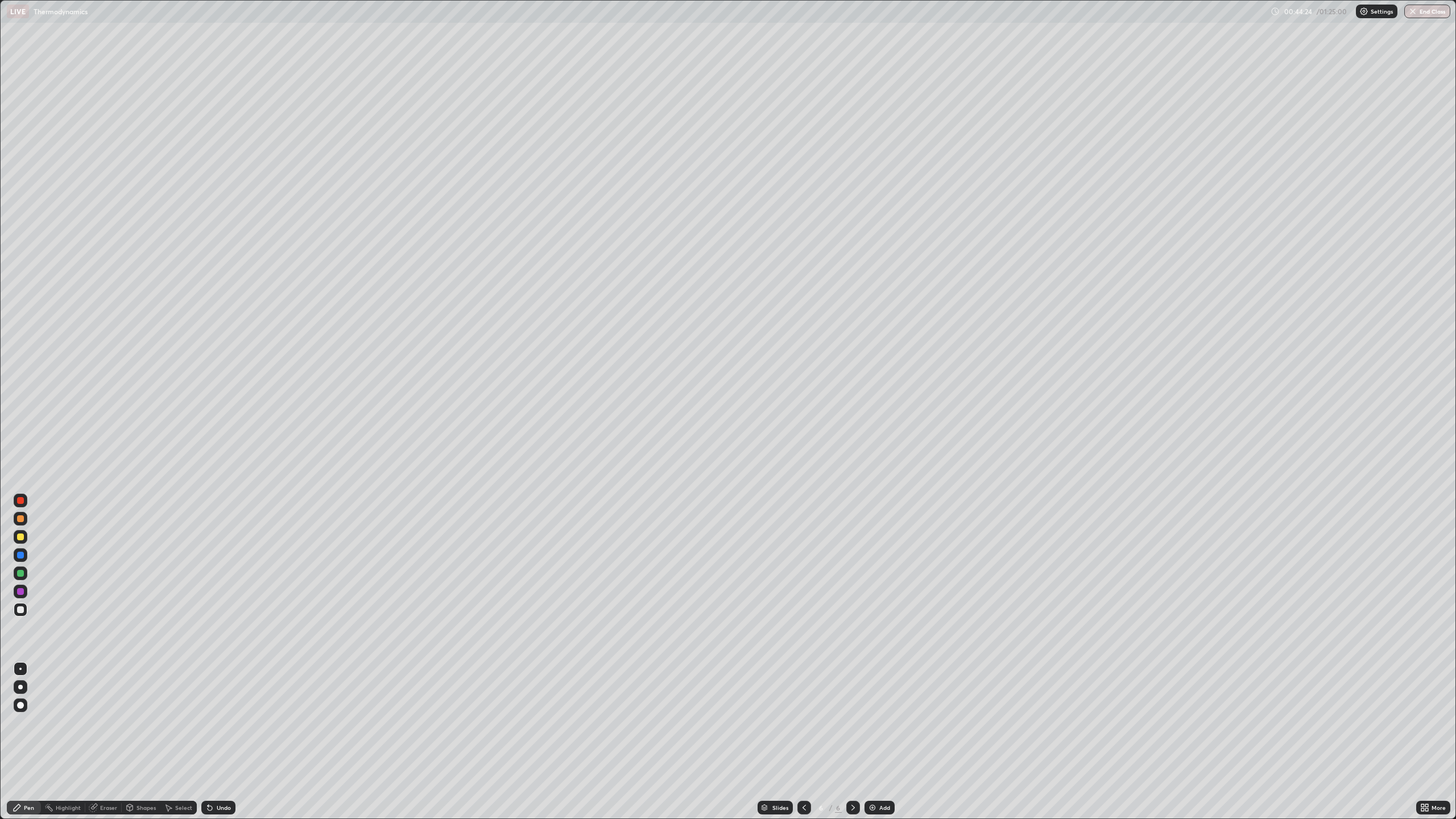
click at [98, 742] on div "Eraser" at bounding box center [103, 807] width 36 height 13
click at [26, 742] on div "Pen" at bounding box center [24, 807] width 34 height 13
click at [23, 742] on div "Pen" at bounding box center [24, 807] width 34 height 13
click at [879, 742] on div "Add" at bounding box center [885, 807] width 11 height 5
click at [104, 742] on div "Eraser" at bounding box center [108, 807] width 17 height 5
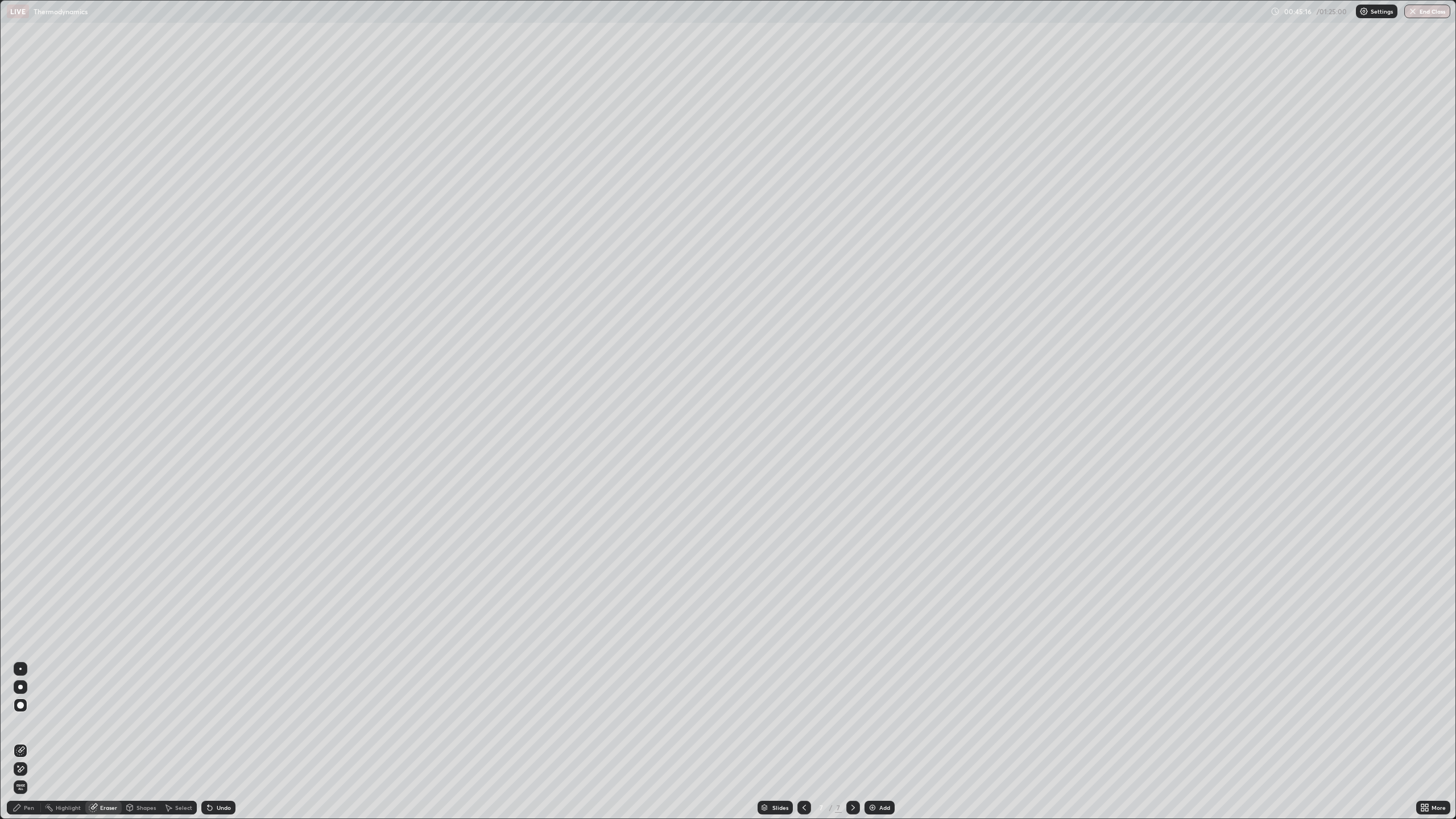
click at [26, 742] on div "Pen" at bounding box center [24, 807] width 34 height 13
click at [23, 742] on div "Pen" at bounding box center [24, 807] width 34 height 13
click at [100, 742] on div "Eraser" at bounding box center [108, 807] width 17 height 5
click at [23, 742] on div "Pen" at bounding box center [24, 807] width 34 height 13
click at [99, 742] on div "Eraser" at bounding box center [103, 807] width 36 height 13
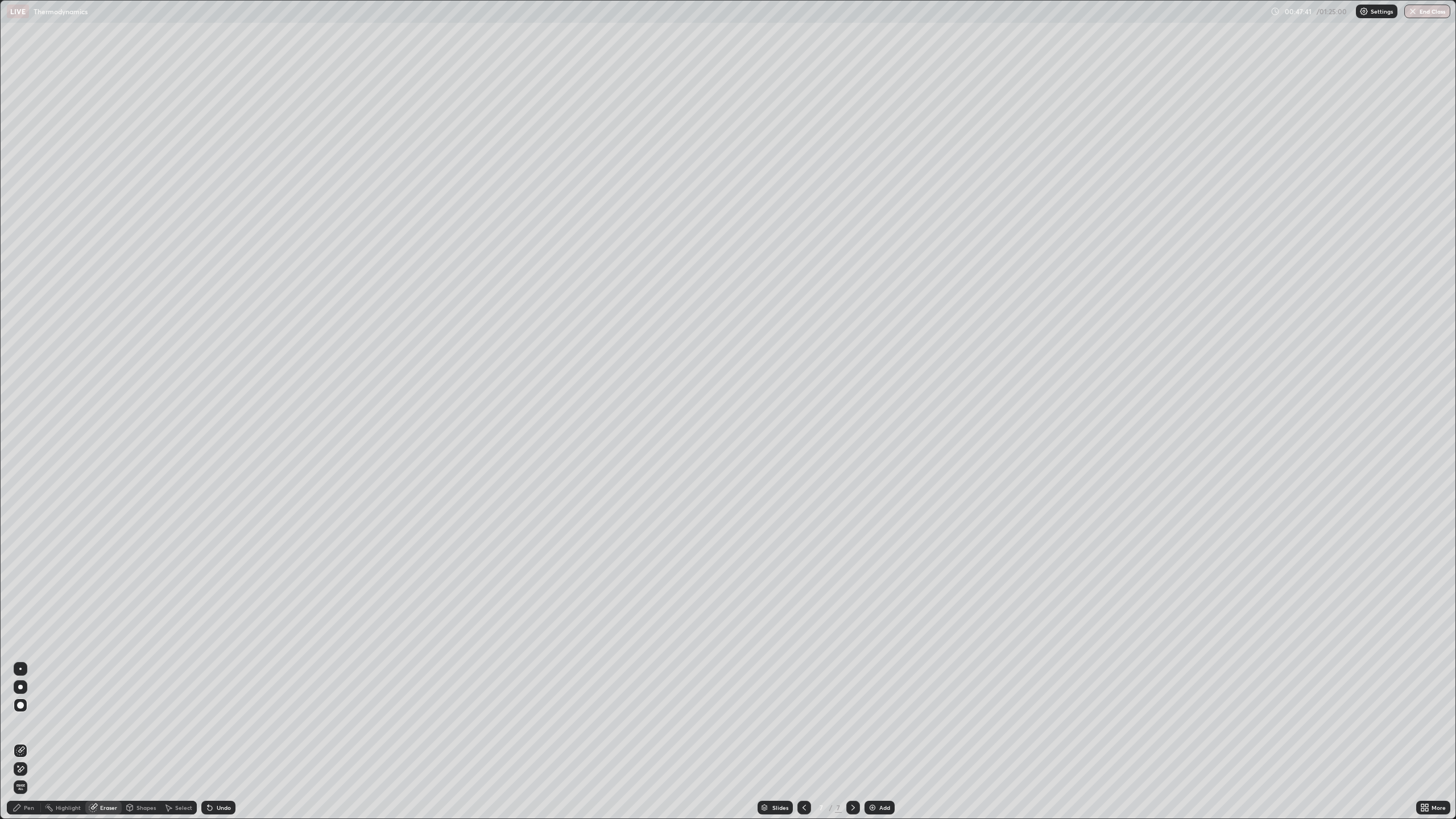
click at [24, 742] on div "Pen" at bounding box center [24, 807] width 34 height 13
click at [97, 742] on icon at bounding box center [93, 807] width 9 height 9
click at [29, 742] on div "Pen" at bounding box center [29, 807] width 11 height 5
click at [879, 742] on div "Add" at bounding box center [879, 807] width 30 height 13
click at [106, 742] on div "Eraser" at bounding box center [103, 807] width 36 height 13
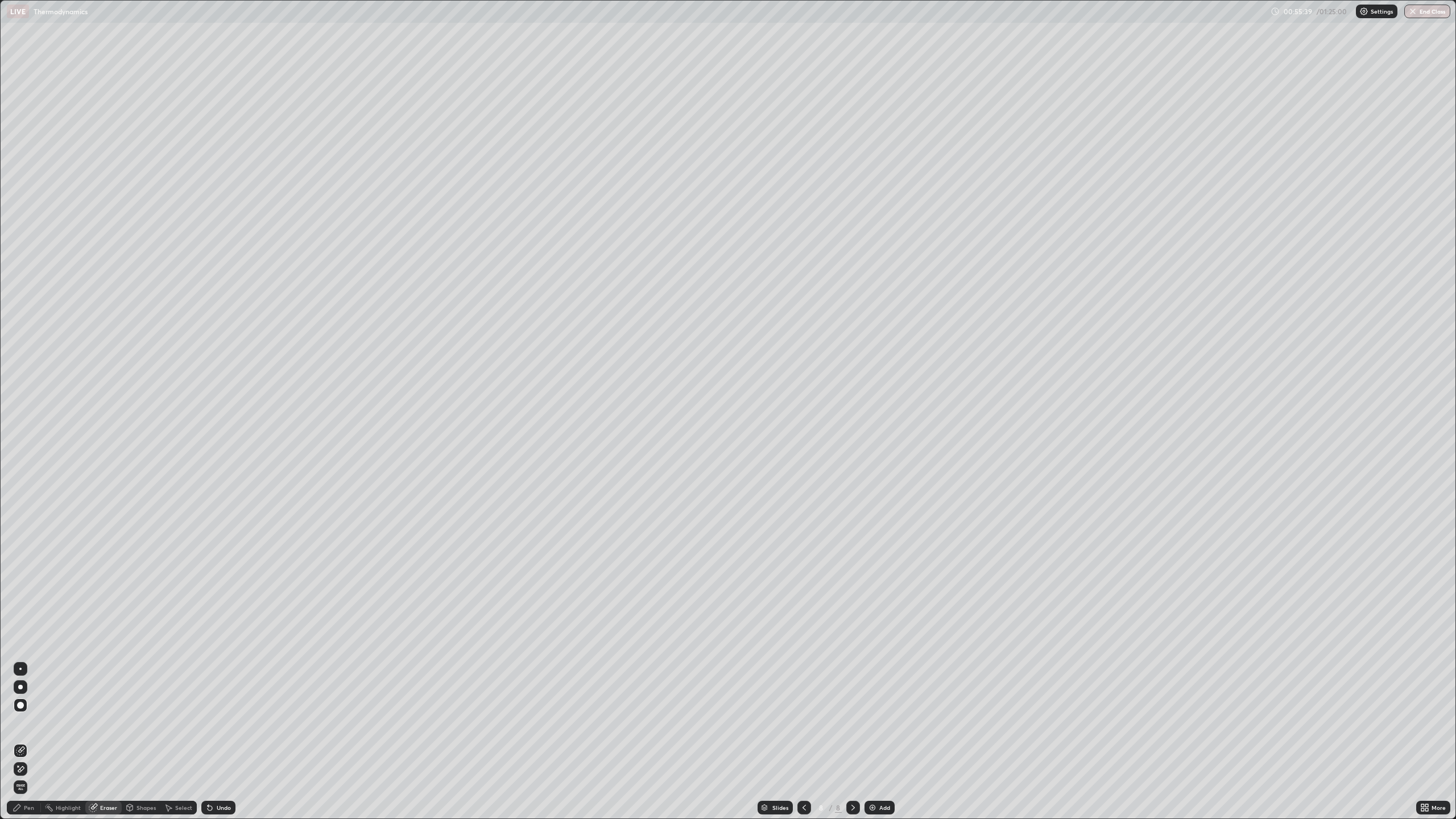
click at [871, 742] on img at bounding box center [872, 807] width 9 height 9
click at [29, 742] on div "Pen" at bounding box center [29, 807] width 11 height 5
click at [105, 742] on div "Eraser" at bounding box center [108, 807] width 17 height 5
click at [24, 742] on div "Pen" at bounding box center [29, 807] width 11 height 5
click at [803, 742] on icon at bounding box center [805, 807] width 4 height 5
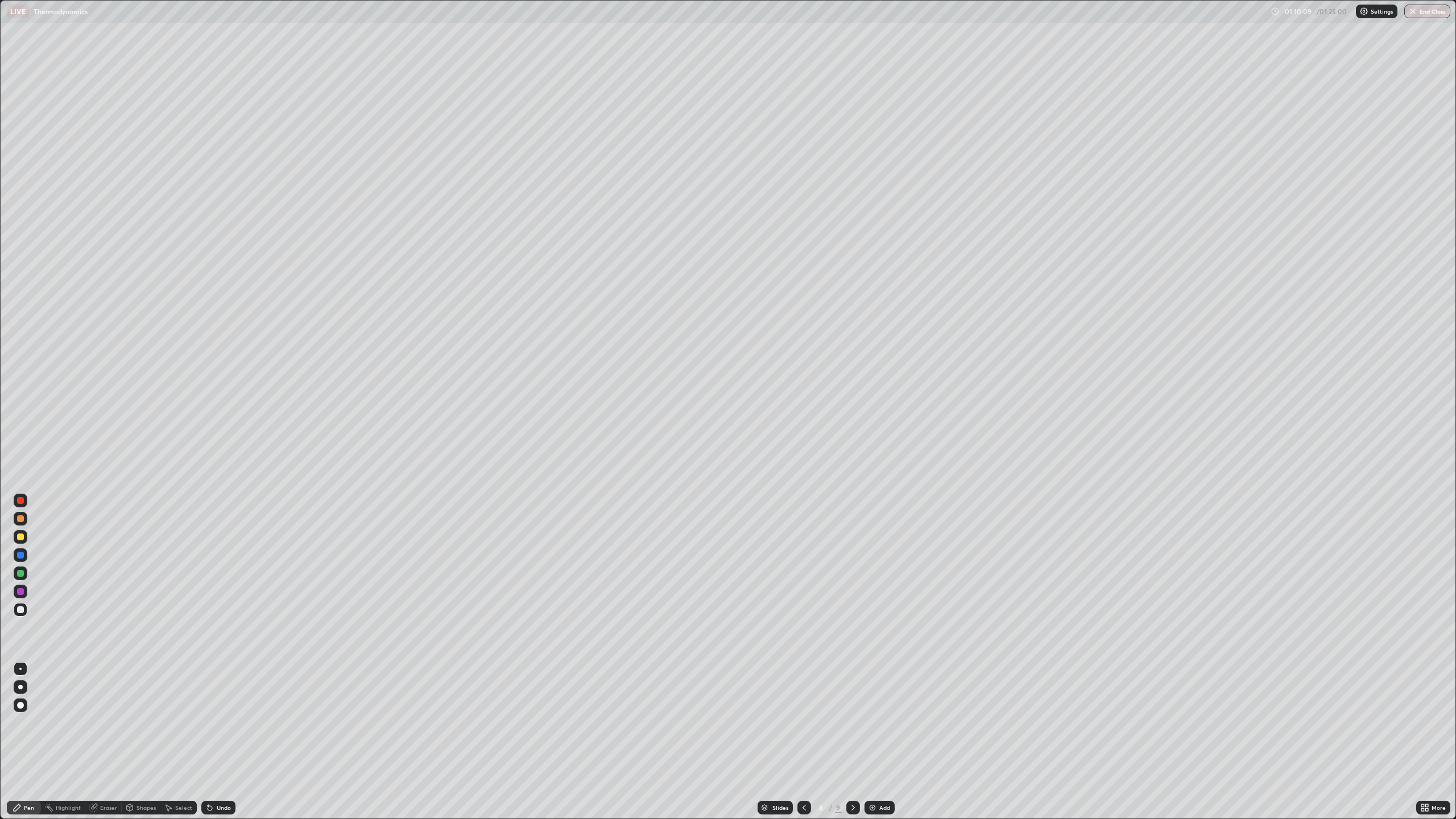
click at [801, 742] on icon at bounding box center [804, 807] width 9 height 9
click at [803, 742] on icon at bounding box center [804, 807] width 9 height 9
click at [800, 742] on icon at bounding box center [804, 807] width 9 height 9
click at [803, 742] on icon at bounding box center [804, 807] width 9 height 9
click at [852, 742] on icon at bounding box center [853, 807] width 9 height 9
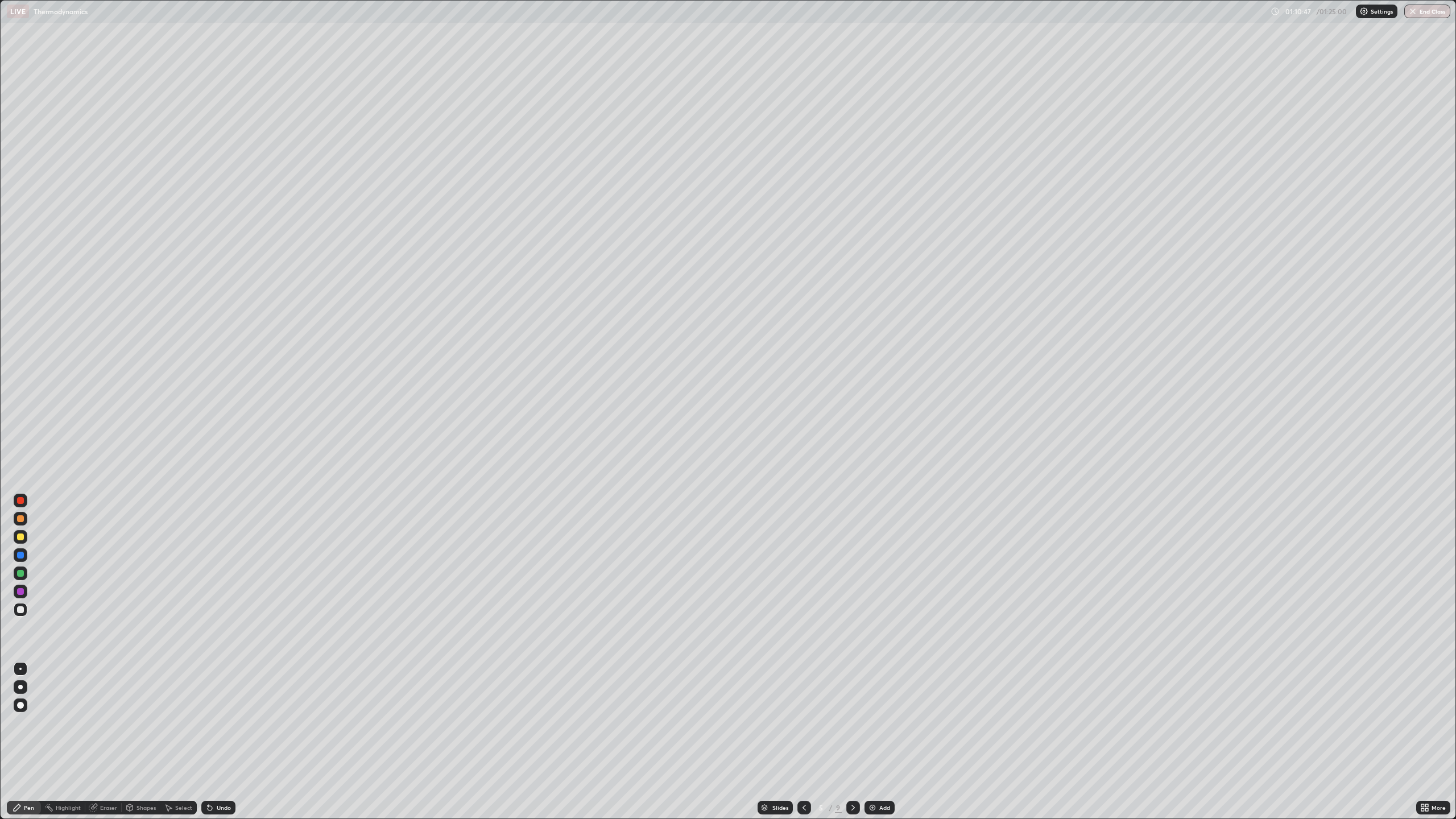
click at [852, 742] on icon at bounding box center [853, 807] width 9 height 9
click at [851, 742] on icon at bounding box center [853, 807] width 9 height 9
click at [854, 742] on icon at bounding box center [853, 807] width 9 height 9
click at [874, 742] on img at bounding box center [872, 807] width 9 height 9
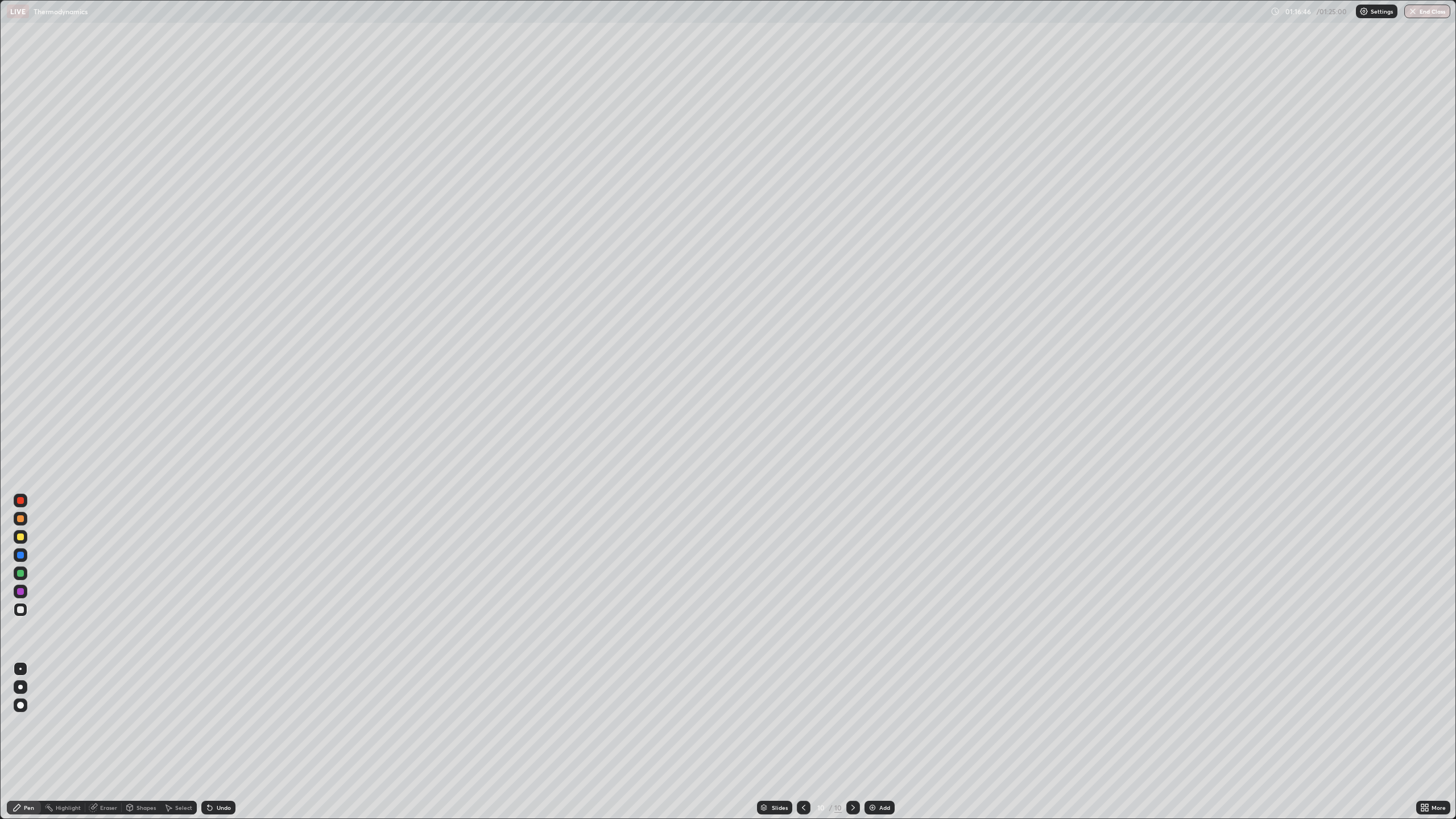
click at [106, 742] on div "Eraser" at bounding box center [103, 807] width 36 height 13
click at [31, 742] on div "Pen" at bounding box center [24, 807] width 34 height 13
click at [104, 742] on div "Eraser" at bounding box center [108, 807] width 17 height 5
click at [32, 742] on div "Pen" at bounding box center [29, 807] width 11 height 5
click at [88, 742] on div "Eraser" at bounding box center [103, 807] width 36 height 13
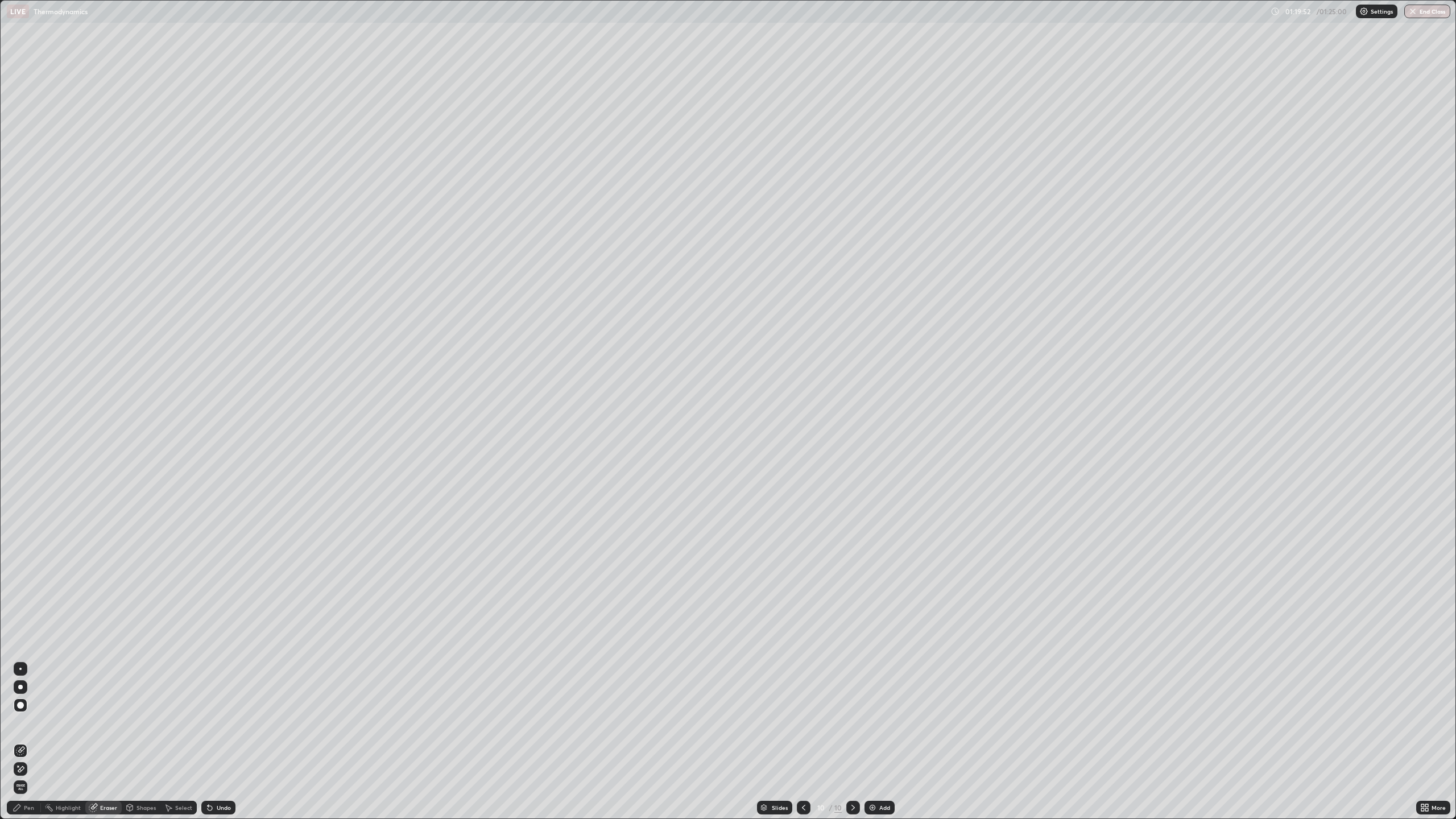
click at [28, 742] on div "Pen" at bounding box center [29, 807] width 11 height 5
click at [1424, 13] on button "End Class" at bounding box center [1428, 11] width 45 height 13
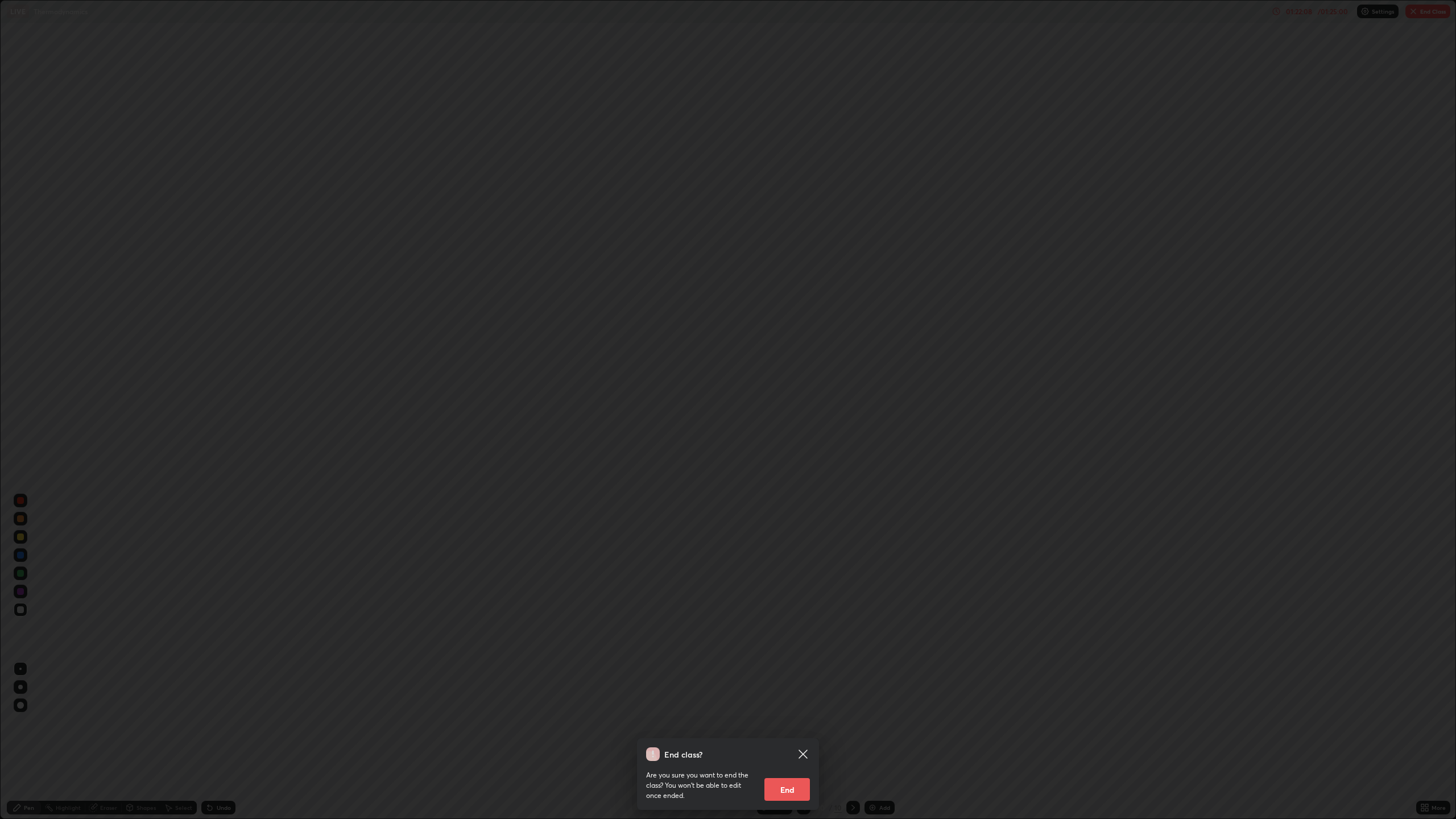
click at [791, 742] on button "End" at bounding box center [787, 790] width 45 height 23
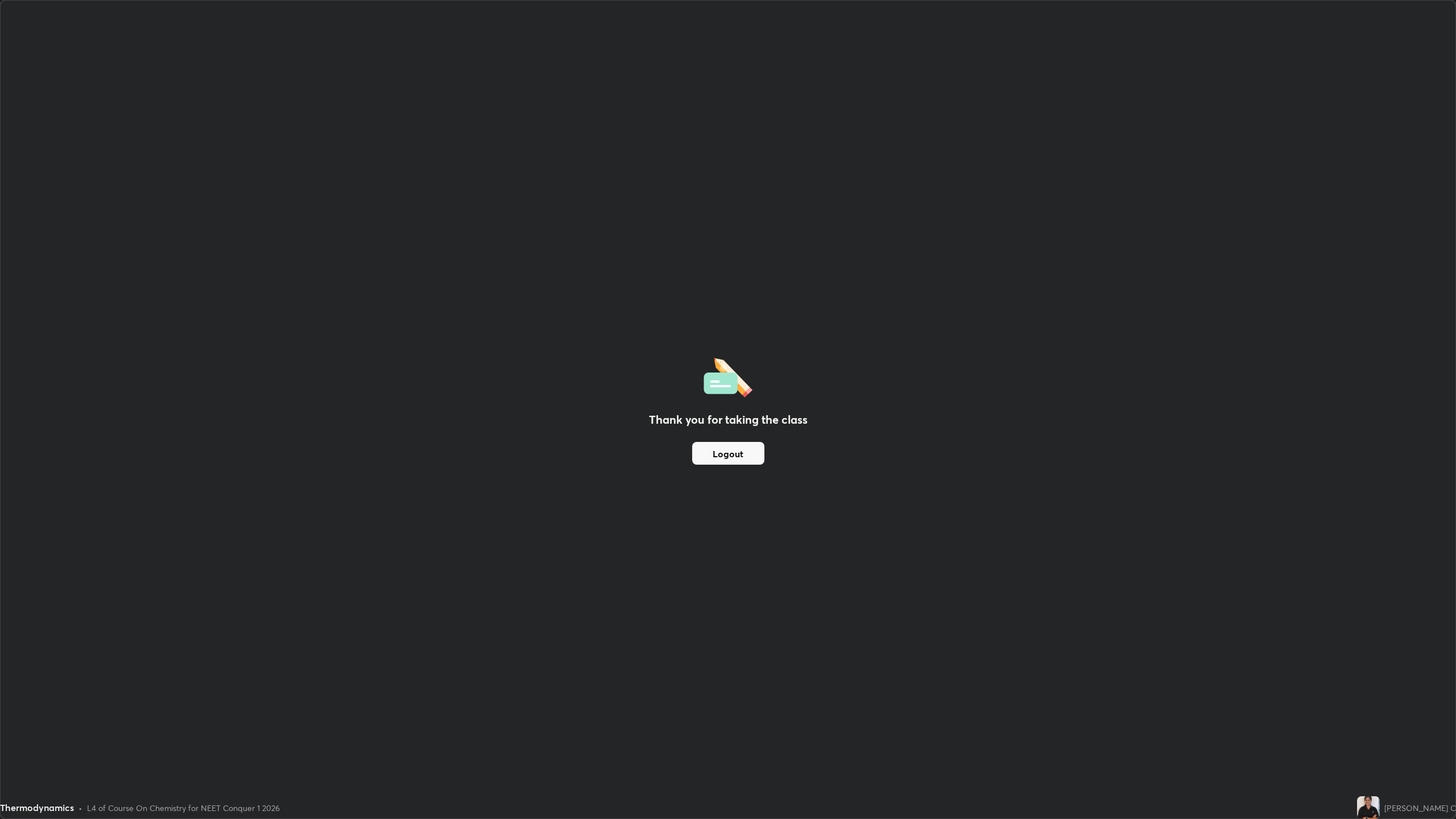
click at [737, 453] on button "Logout" at bounding box center [728, 453] width 72 height 23
click at [743, 457] on button "Logout" at bounding box center [728, 453] width 72 height 23
click at [1380, 742] on img at bounding box center [1369, 808] width 23 height 23
click at [728, 456] on button "Logout" at bounding box center [728, 453] width 72 height 23
click at [722, 456] on button "Logout" at bounding box center [728, 453] width 72 height 23
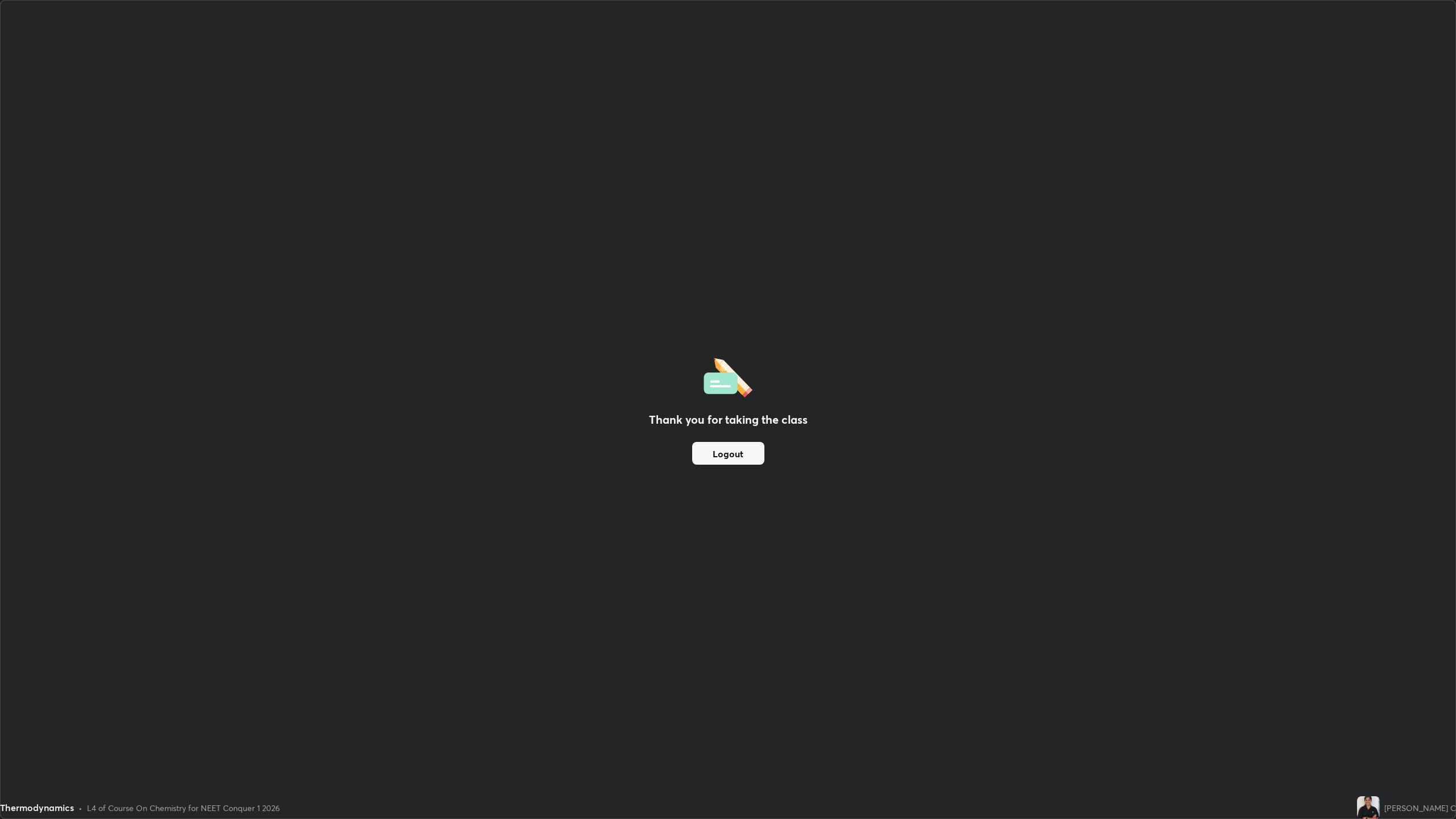
click at [722, 456] on button "Logout" at bounding box center [728, 453] width 72 height 23
click at [730, 457] on button "Logout" at bounding box center [728, 453] width 72 height 23
click at [733, 453] on button "Logout" at bounding box center [728, 453] width 72 height 23
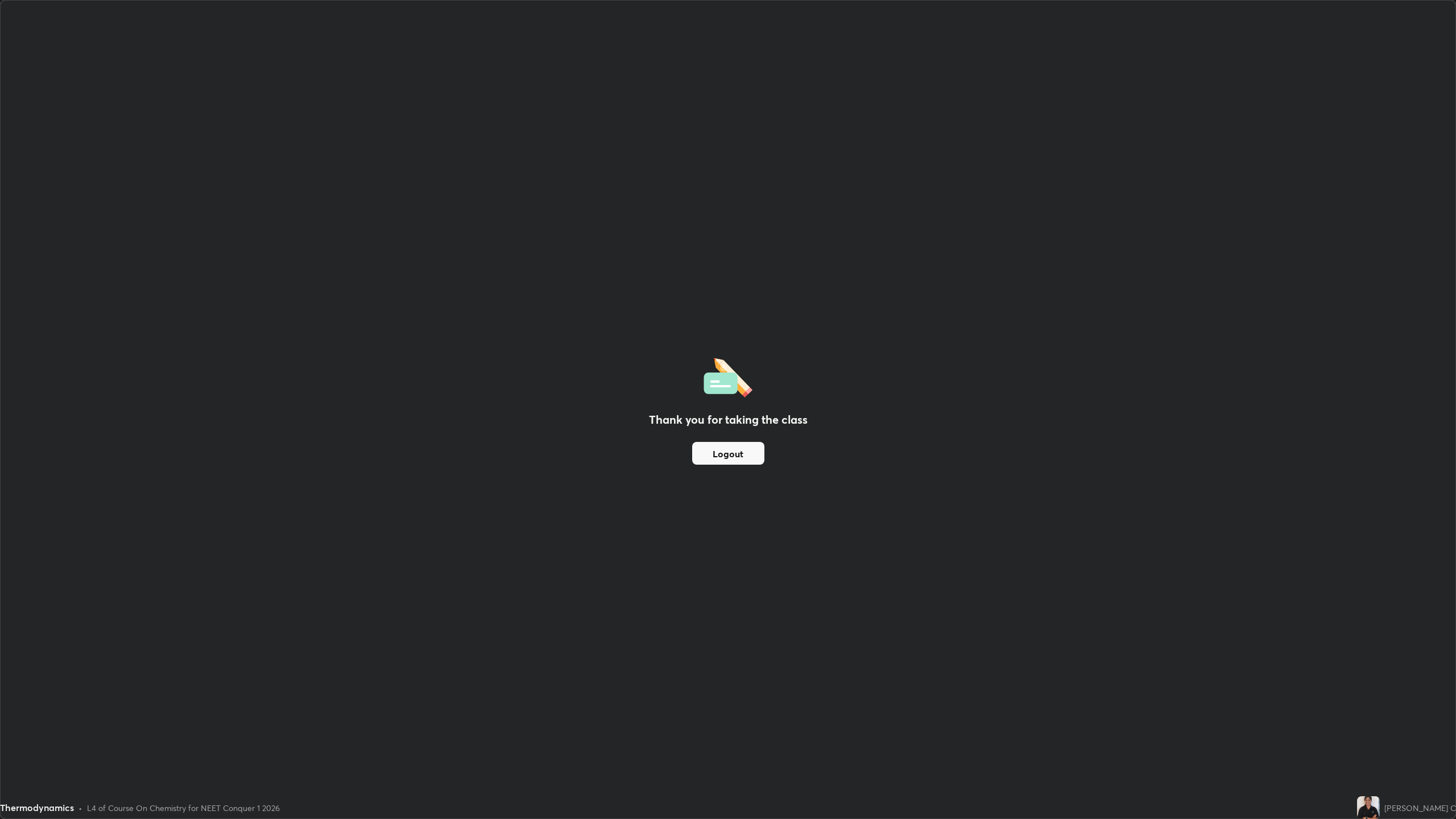
click at [733, 453] on button "Logout" at bounding box center [728, 453] width 72 height 23
click at [1436, 742] on div "[PERSON_NAME] C" at bounding box center [1407, 808] width 99 height 23
click at [1444, 420] on div "Thank you for taking the class Logout" at bounding box center [728, 410] width 1455 height 818
click at [728, 454] on button "Logout" at bounding box center [728, 453] width 72 height 23
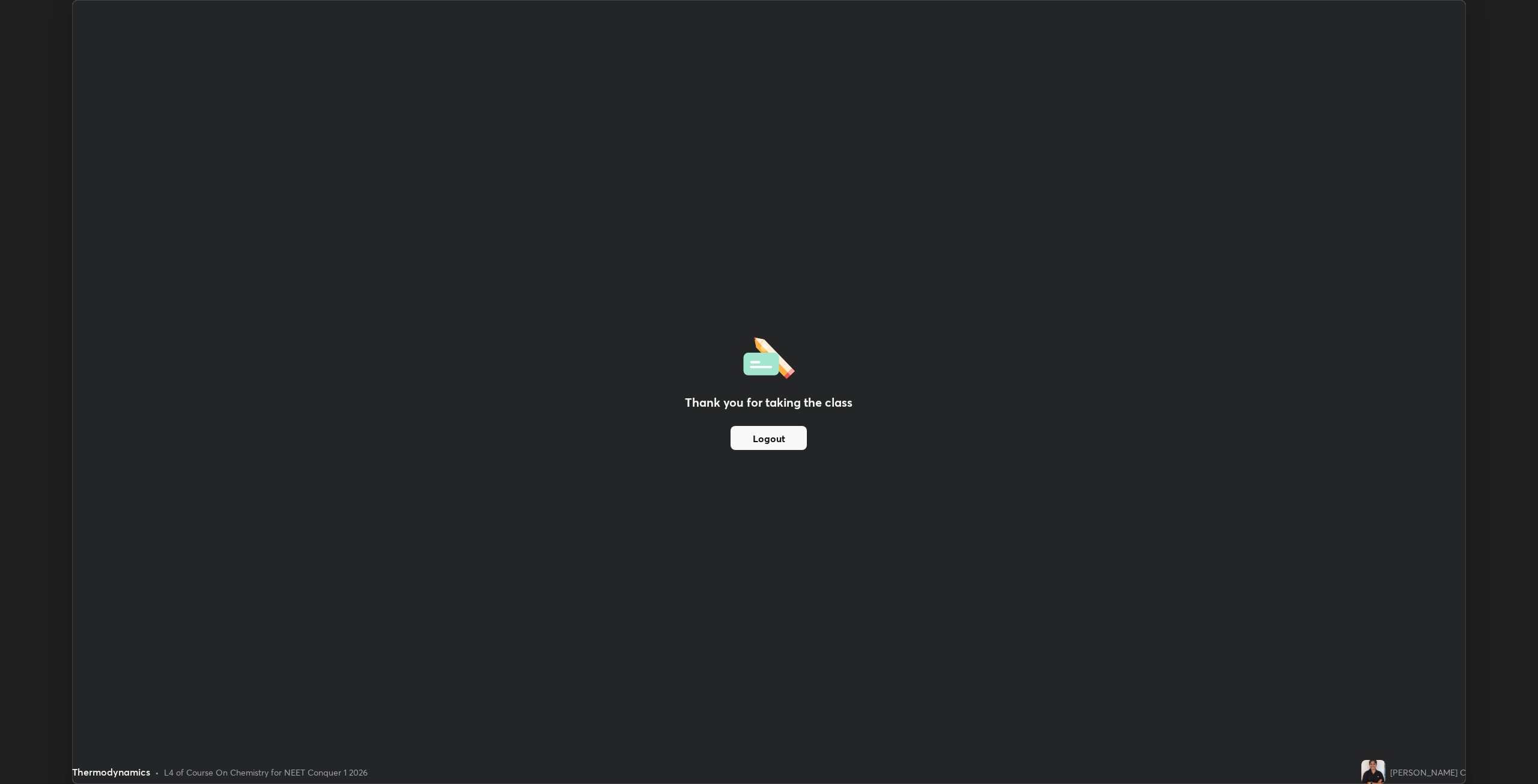
scroll to position [59265, 58546]
click at [792, 433] on button "Logout" at bounding box center [769, 438] width 76 height 24
click at [1385, 772] on img at bounding box center [1374, 772] width 24 height 24
click at [511, 548] on div "Thank you for taking the class Logout" at bounding box center [769, 392] width 1394 height 782
